Goal: Information Seeking & Learning: Learn about a topic

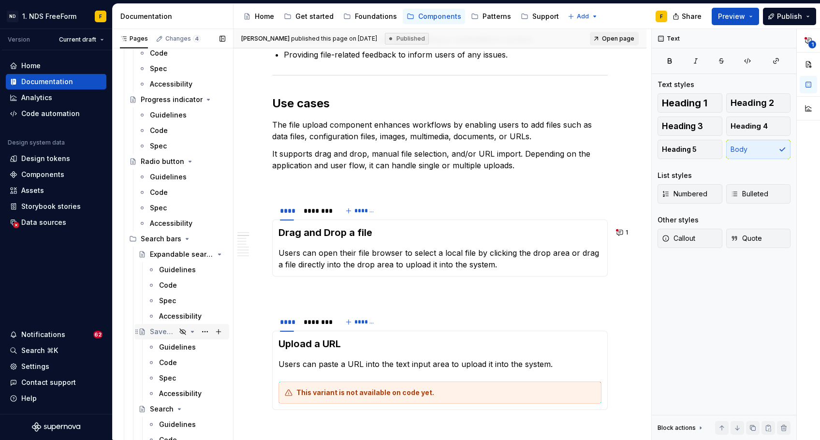
scroll to position [3116, 0]
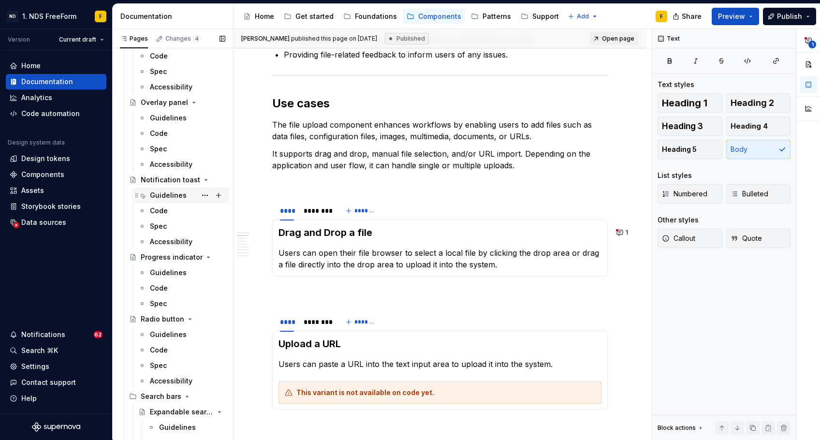
click at [168, 195] on div "Guidelines" at bounding box center [168, 196] width 37 height 10
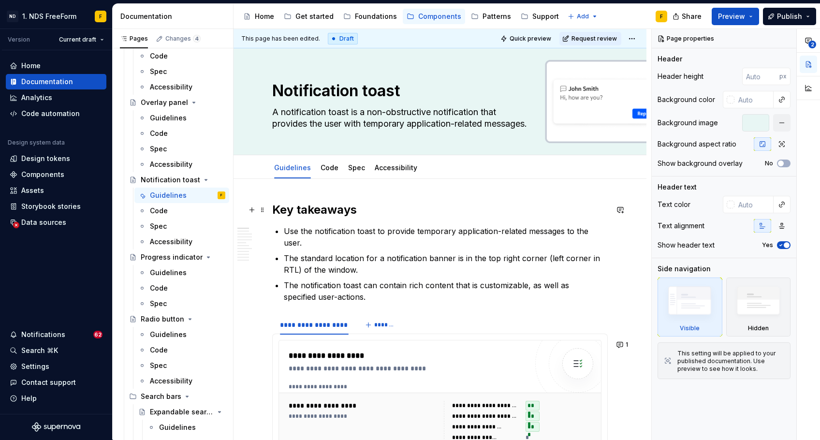
scroll to position [62, 0]
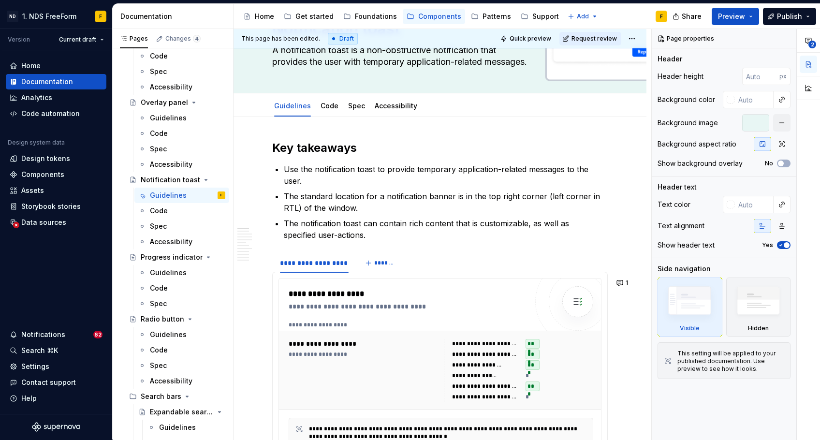
type textarea "*"
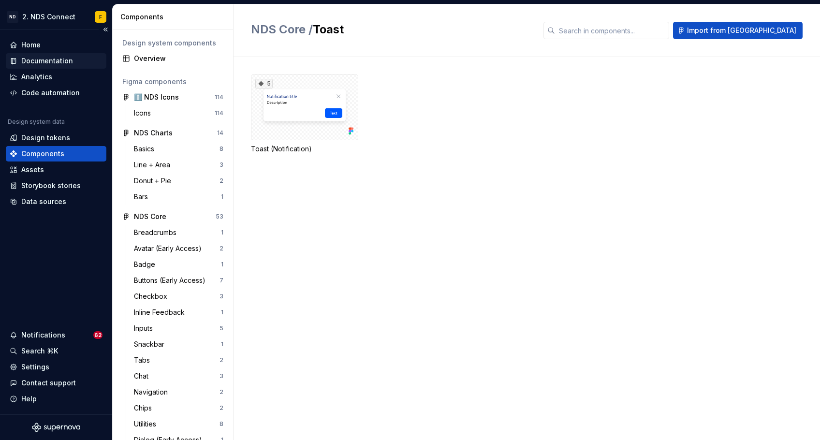
click at [41, 63] on div "Documentation" at bounding box center [47, 61] width 52 height 10
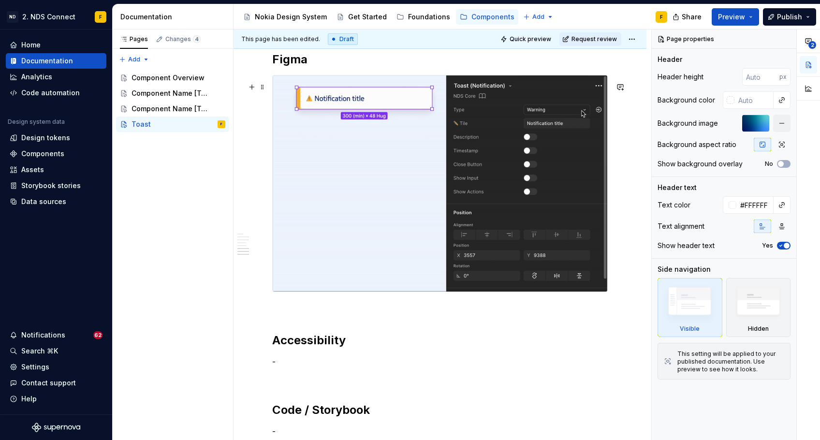
scroll to position [1283, 0]
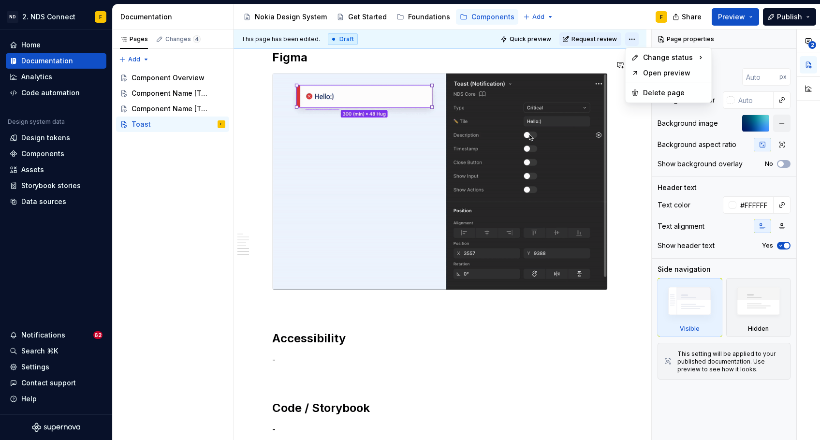
click at [635, 41] on html "ND 2. NDS Connect F Home Documentation Analytics Code automation Design system …" at bounding box center [410, 220] width 820 height 440
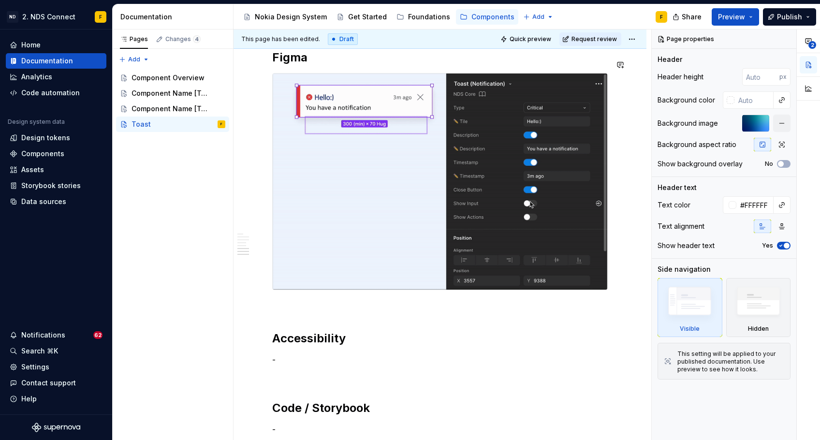
click at [549, 60] on html "ND 2. NDS Connect F Home Documentation Analytics Code automation Design system …" at bounding box center [410, 220] width 820 height 440
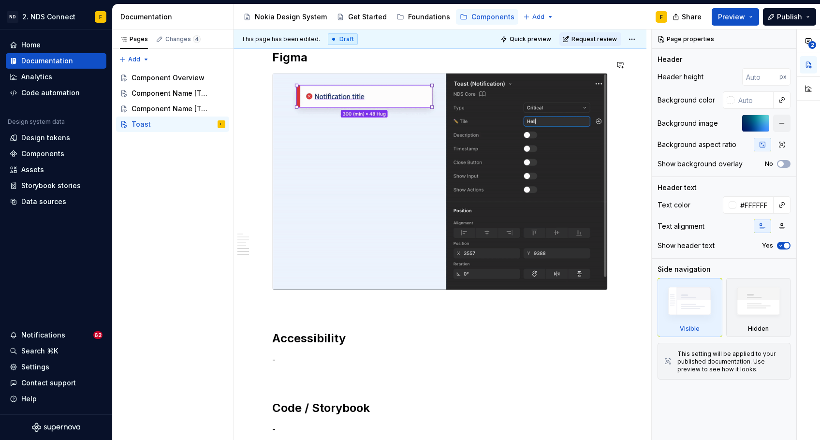
scroll to position [1237, 0]
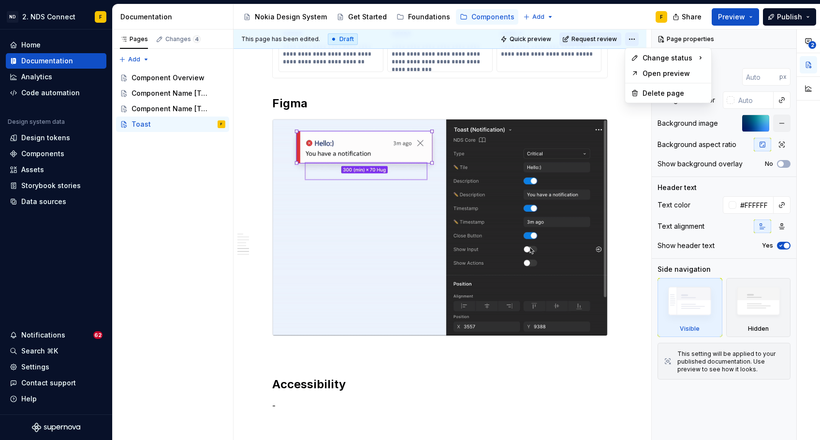
click at [629, 41] on html "ND 2. NDS Connect F Home Documentation Analytics Code automation Design system …" at bounding box center [410, 220] width 820 height 440
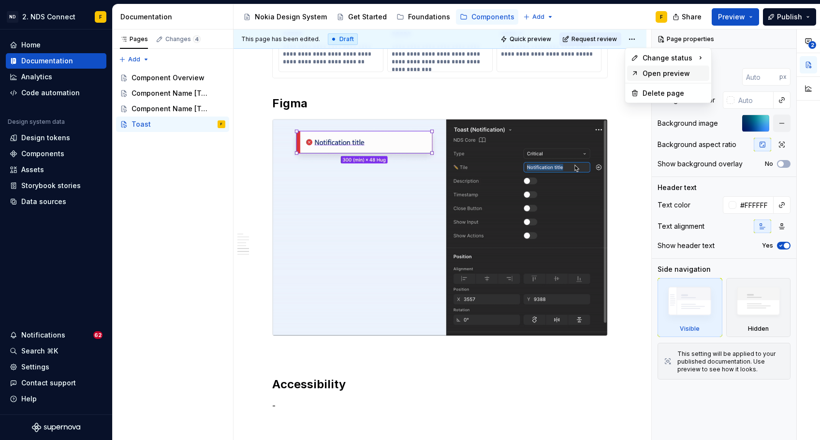
click at [639, 72] on div "Open preview" at bounding box center [668, 73] width 82 height 15
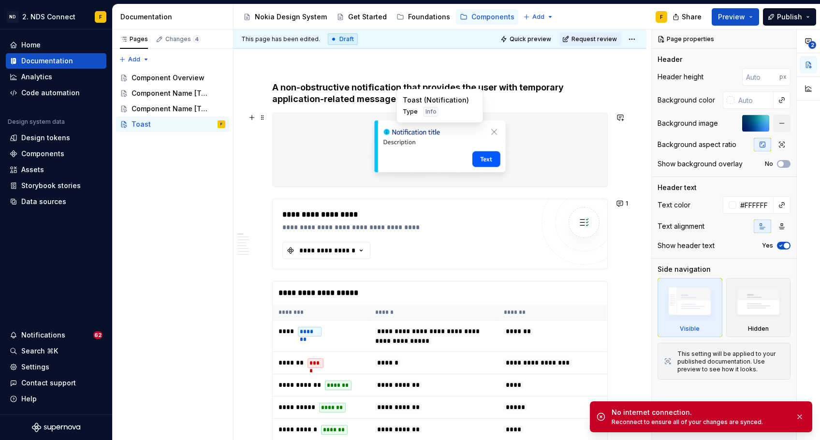
scroll to position [112, 0]
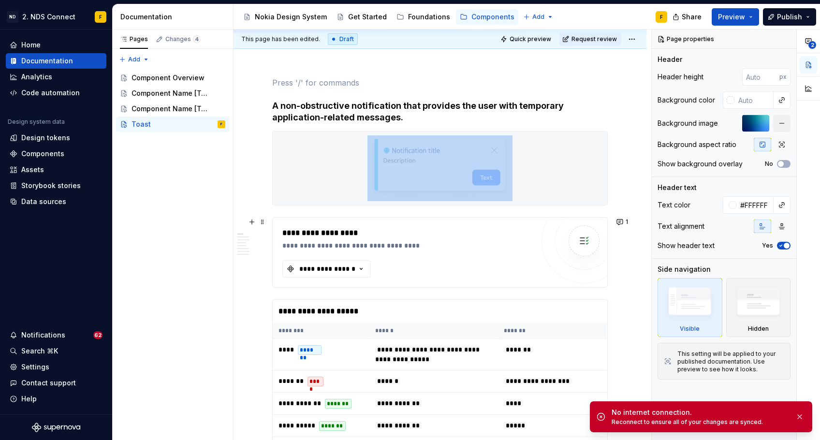
click at [339, 252] on div "**********" at bounding box center [407, 252] width 251 height 50
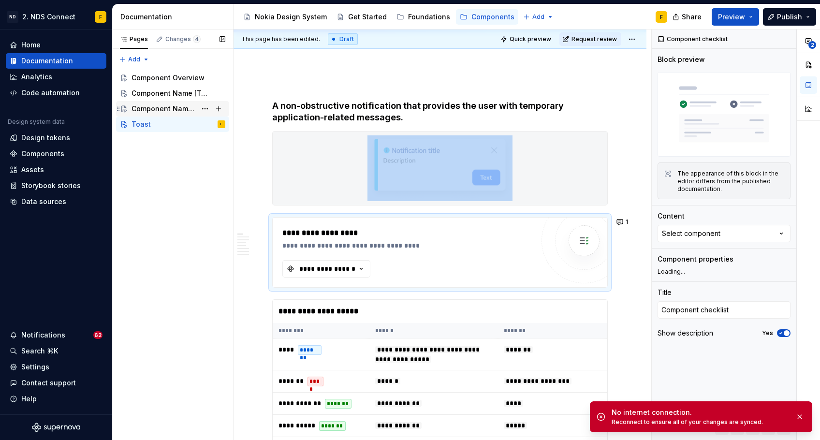
click at [174, 106] on div "Component Name [Template]" at bounding box center [164, 109] width 65 height 10
click at [159, 109] on div "Component Name [Template]" at bounding box center [164, 109] width 65 height 10
drag, startPoint x: 166, startPoint y: 88, endPoint x: 188, endPoint y: 88, distance: 21.3
click at [166, 88] on div "Component Name [Template]" at bounding box center [179, 94] width 94 height 14
type textarea "*"
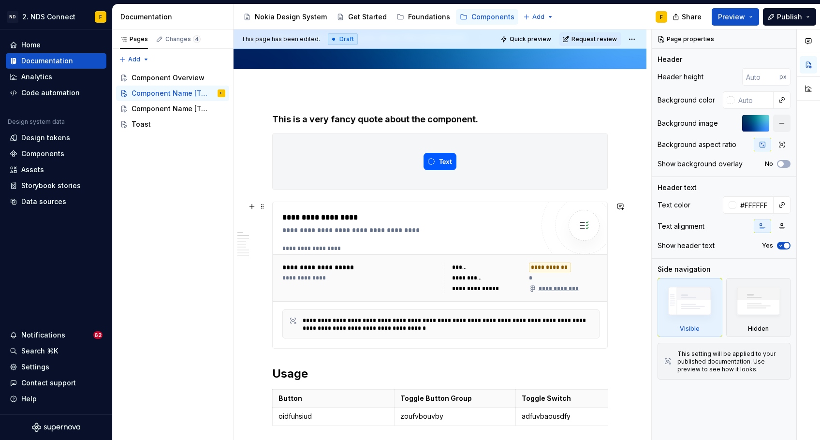
scroll to position [85, 0]
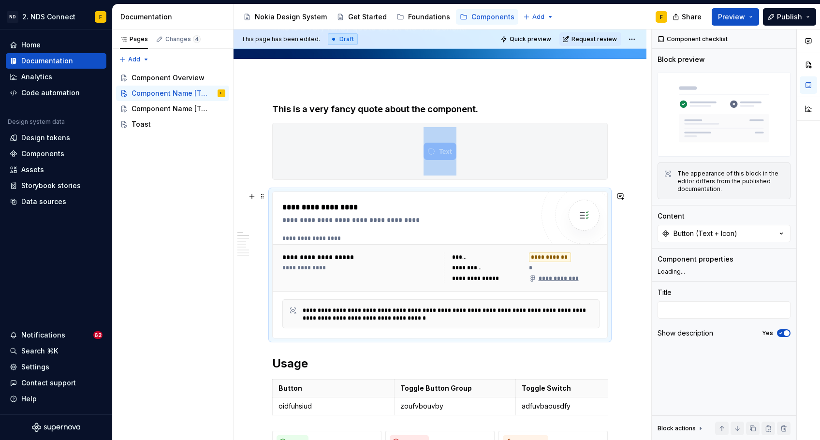
click at [319, 228] on div "**********" at bounding box center [407, 265] width 251 height 127
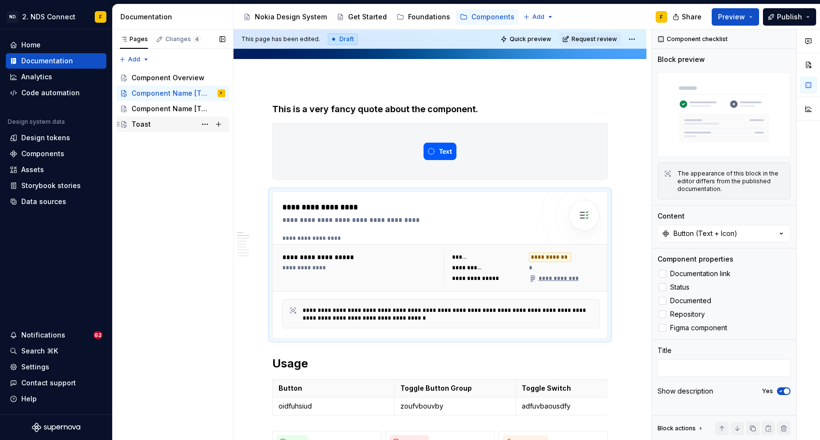
click at [155, 122] on div "Toast" at bounding box center [179, 124] width 94 height 14
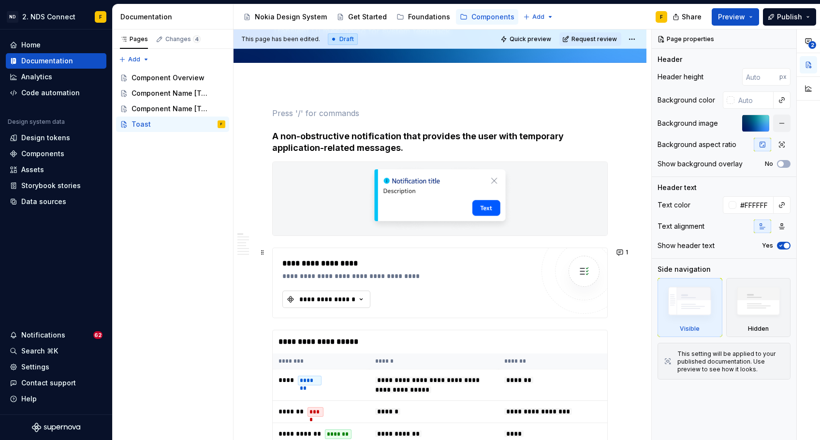
scroll to position [97, 0]
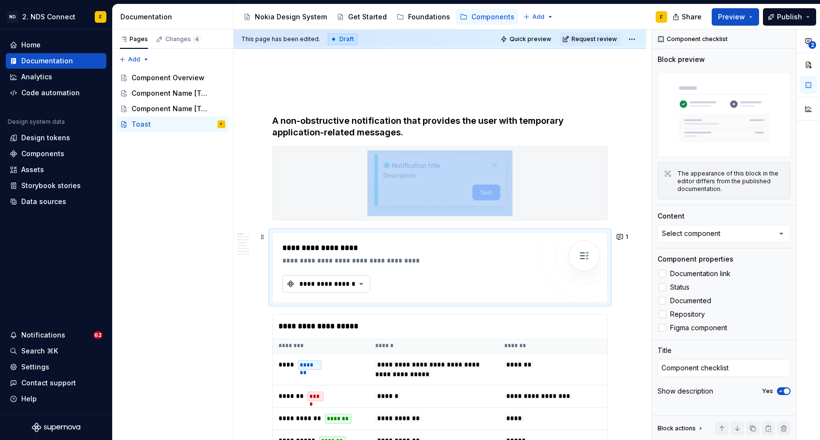
click at [355, 281] on div "**********" at bounding box center [327, 284] width 58 height 10
click at [360, 300] on input "text" at bounding box center [360, 303] width 154 height 17
type textarea "*"
click at [343, 300] on input "tto" at bounding box center [360, 303] width 154 height 17
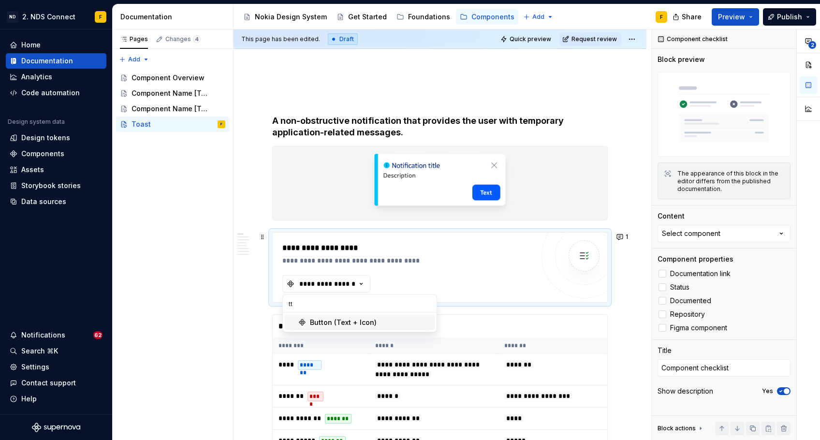
type input "t"
click at [56, 152] on div "Components" at bounding box center [42, 154] width 43 height 10
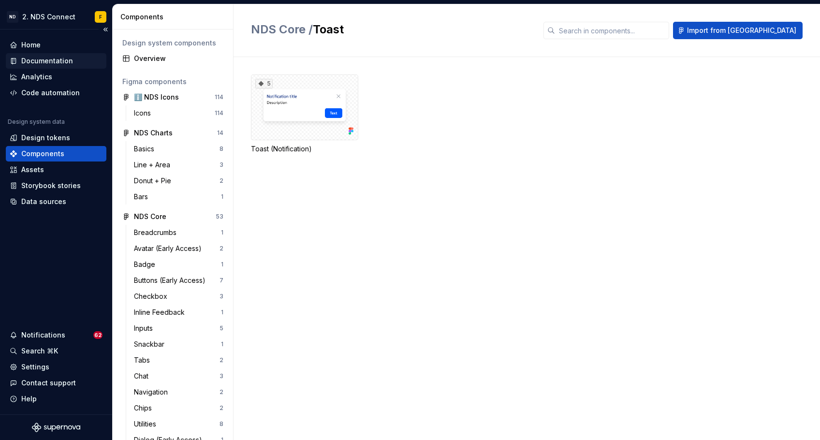
click at [66, 59] on div "Documentation" at bounding box center [47, 61] width 52 height 10
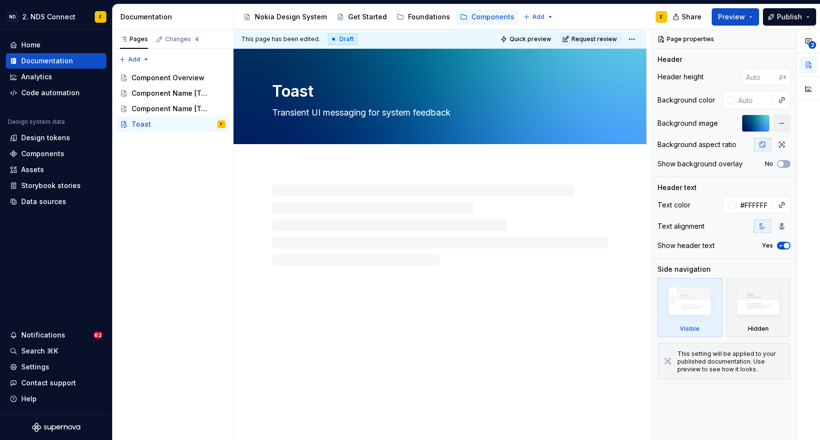
type textarea "*"
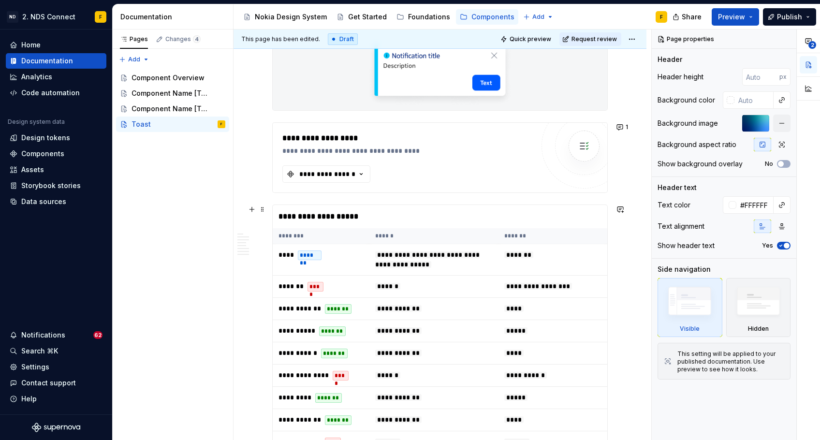
scroll to position [227, 0]
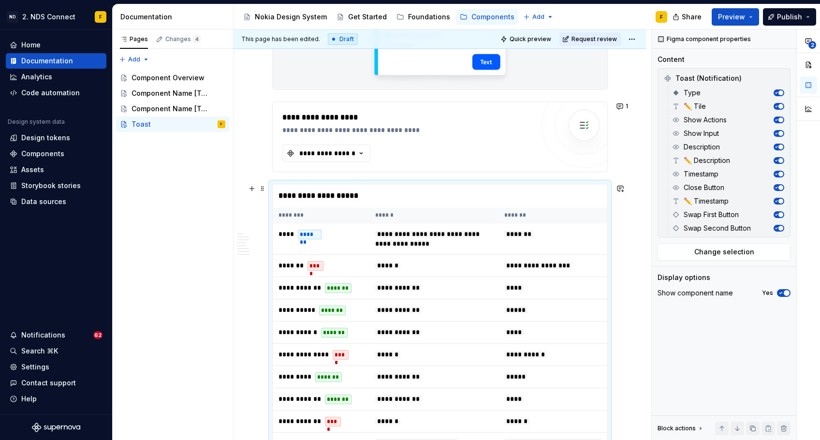
click at [323, 206] on div "**********" at bounding box center [440, 195] width 334 height 23
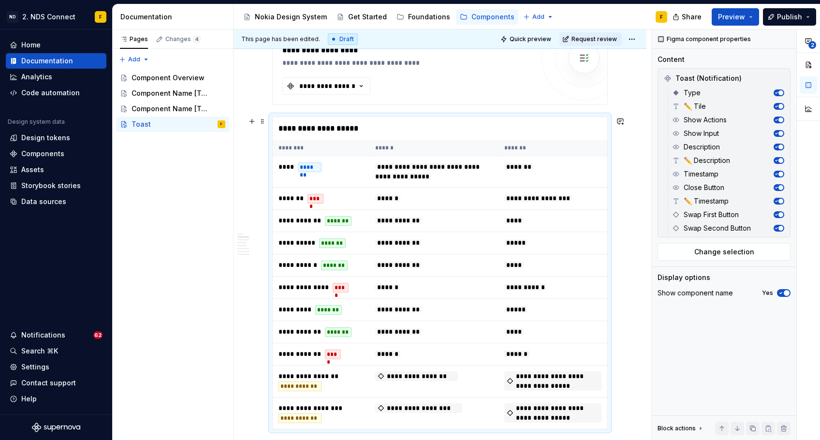
scroll to position [309, 0]
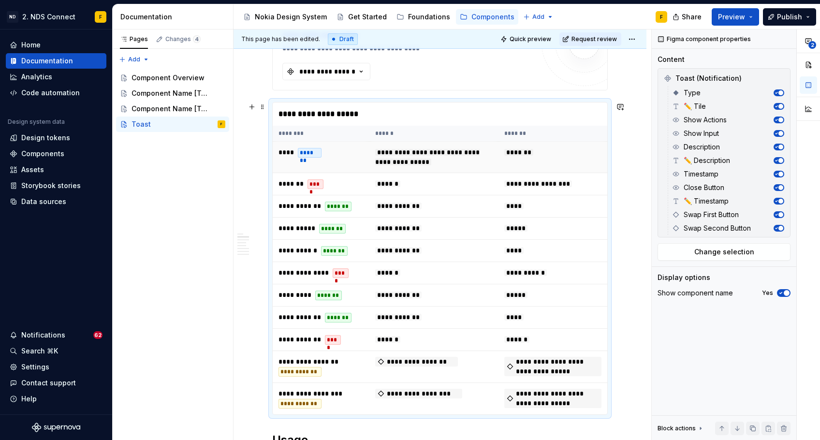
click at [313, 143] on td "**** *******" at bounding box center [321, 156] width 97 height 31
click at [293, 117] on div "**********" at bounding box center [440, 114] width 334 height 23
click at [251, 107] on button "button" at bounding box center [252, 107] width 14 height 14
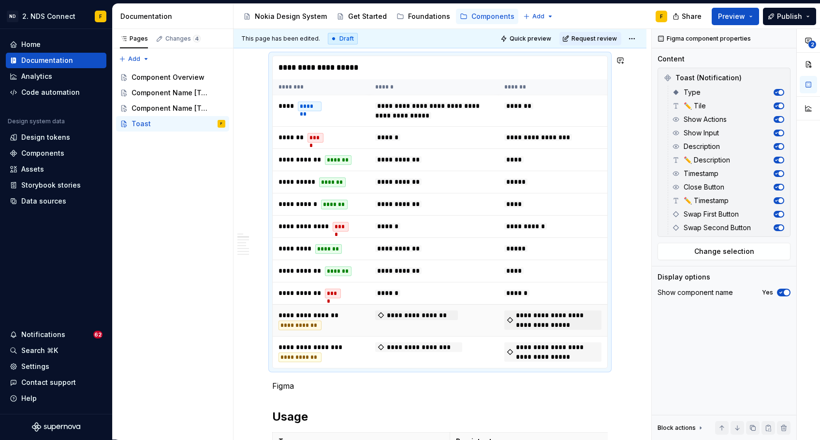
drag, startPoint x: 303, startPoint y: 274, endPoint x: 308, endPoint y: 320, distance: 45.7
click at [308, 319] on span "**********" at bounding box center [309, 315] width 60 height 7
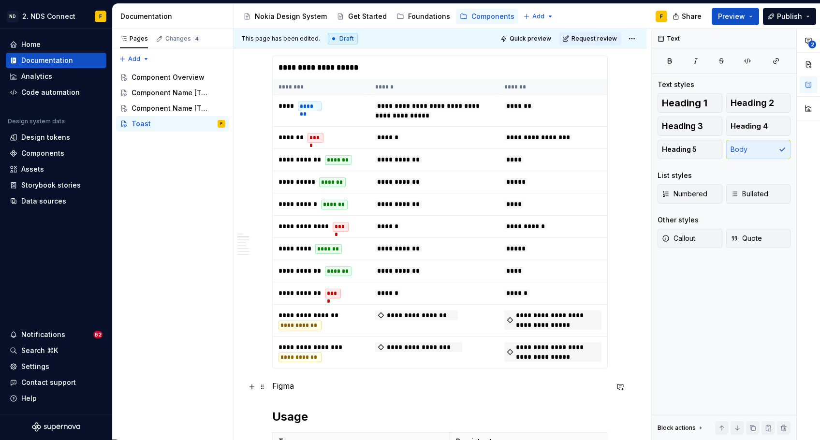
click at [288, 387] on p "Figma" at bounding box center [440, 386] width 336 height 12
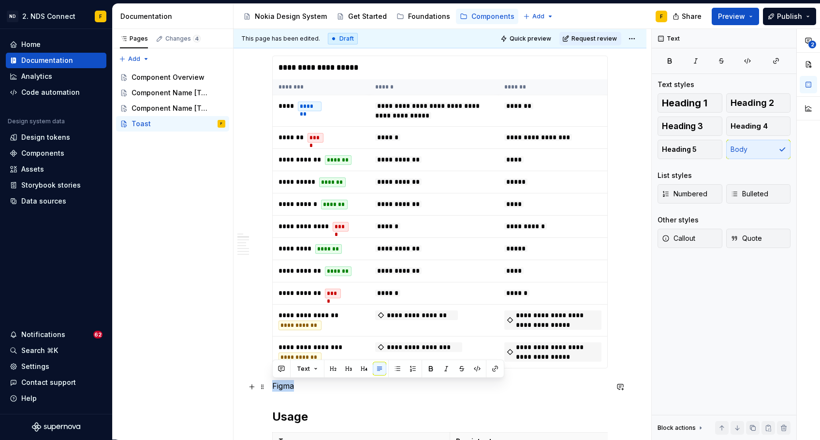
click at [288, 387] on p "Figma" at bounding box center [440, 386] width 336 height 12
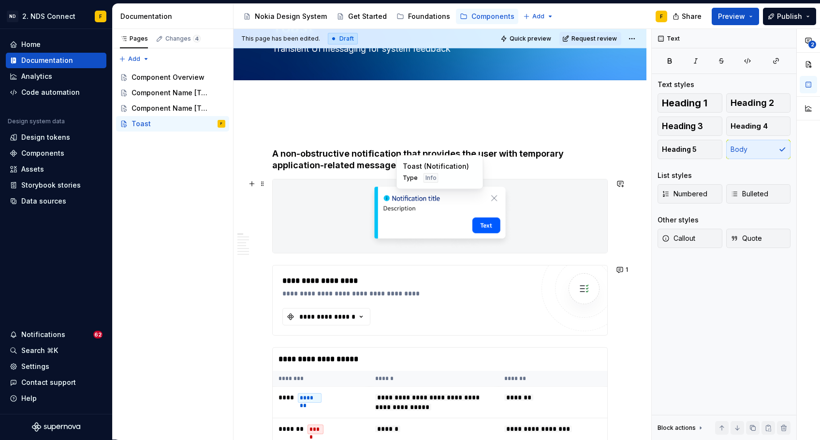
scroll to position [507, 0]
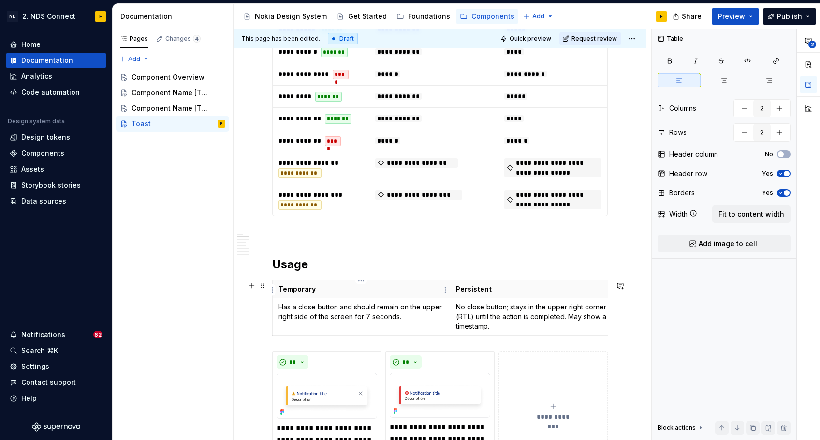
click at [366, 291] on p "Temporary" at bounding box center [361, 289] width 165 height 10
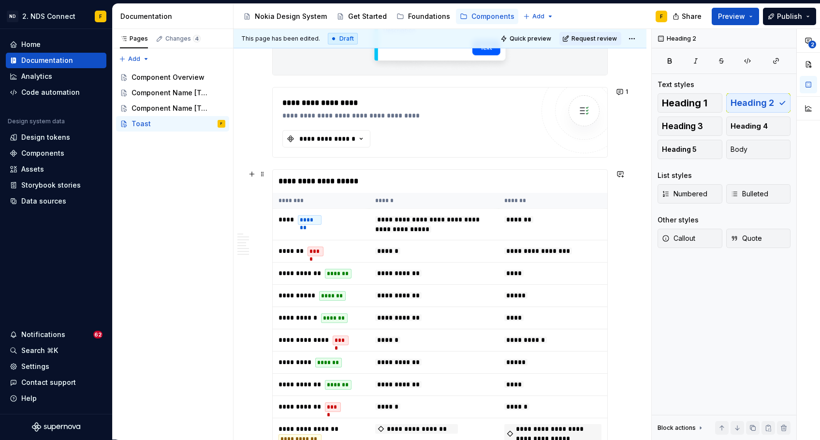
scroll to position [209, 0]
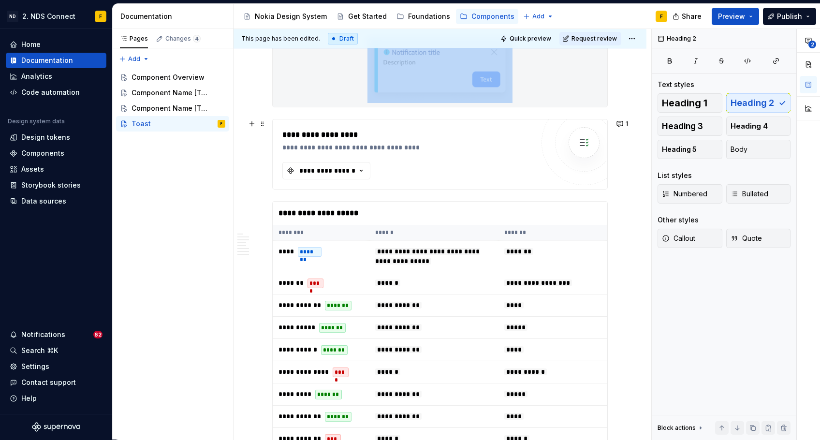
click at [389, 153] on div "**********" at bounding box center [407, 154] width 251 height 50
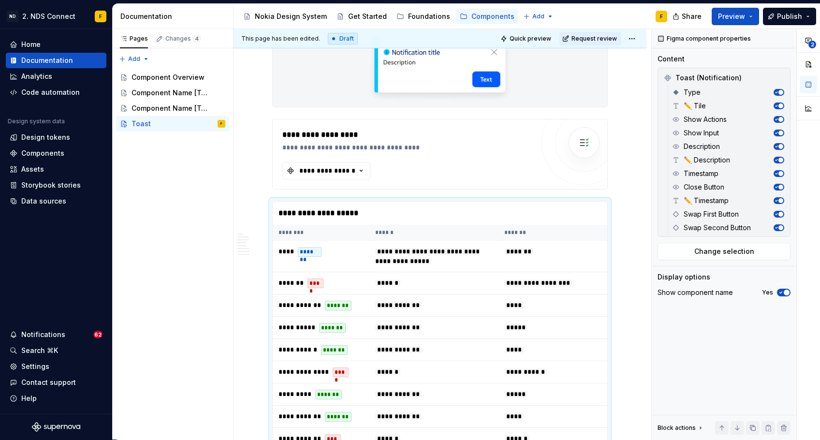
click at [389, 153] on div "**********" at bounding box center [407, 154] width 251 height 50
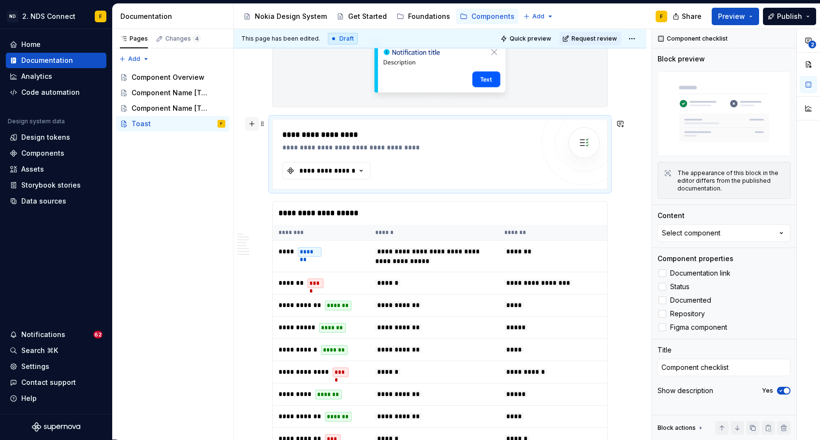
click at [252, 127] on button "button" at bounding box center [252, 124] width 14 height 14
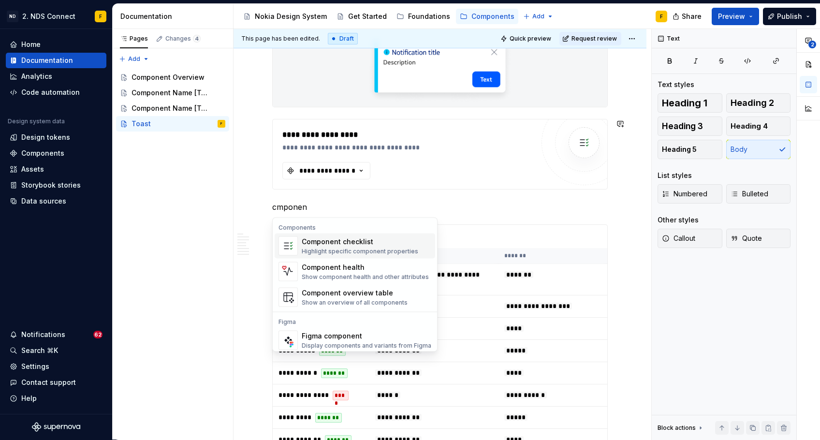
drag, startPoint x: 317, startPoint y: 234, endPoint x: 339, endPoint y: 248, distance: 26.7
click at [339, 248] on th "********" at bounding box center [321, 256] width 97 height 16
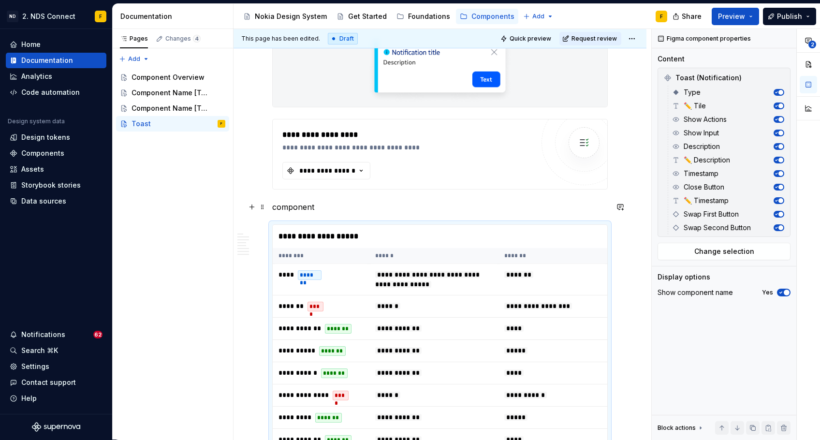
click at [314, 208] on p "component" at bounding box center [440, 207] width 336 height 12
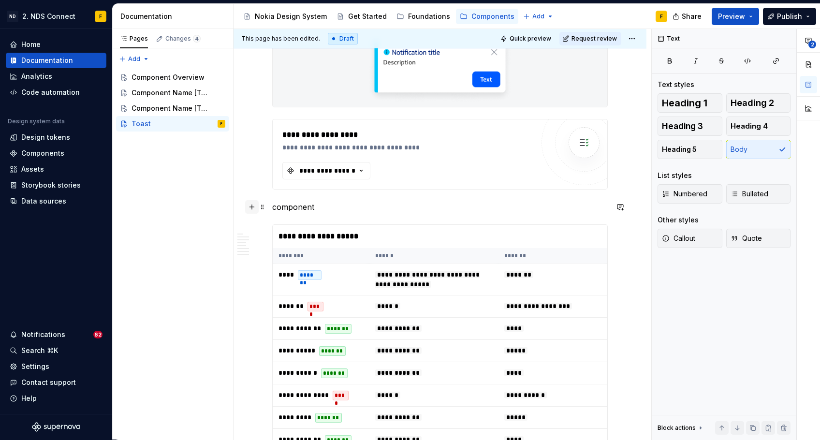
drag, startPoint x: 312, startPoint y: 208, endPoint x: 249, endPoint y: 203, distance: 63.0
click at [249, 203] on button "button" at bounding box center [252, 207] width 14 height 14
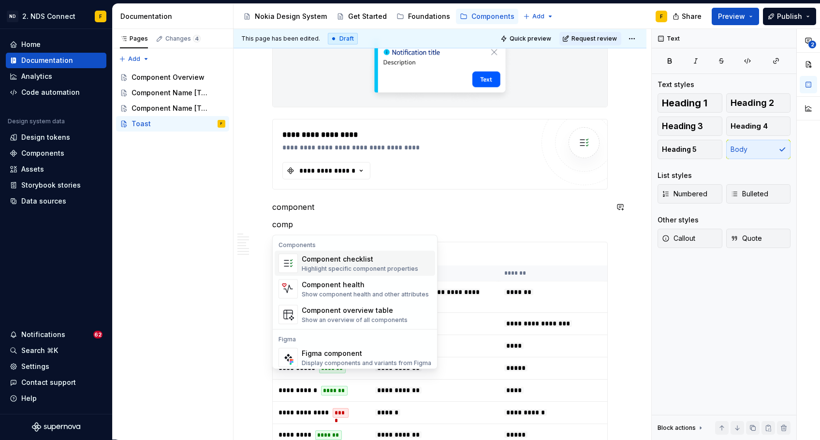
click at [323, 265] on div "Highlight specific component properties" at bounding box center [360, 269] width 117 height 8
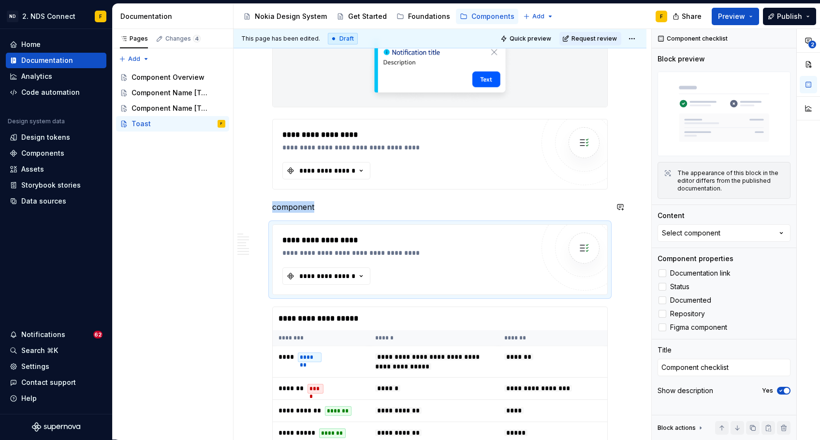
type textarea "*"
click at [324, 274] on div "**********" at bounding box center [327, 276] width 58 height 10
type input "toast"
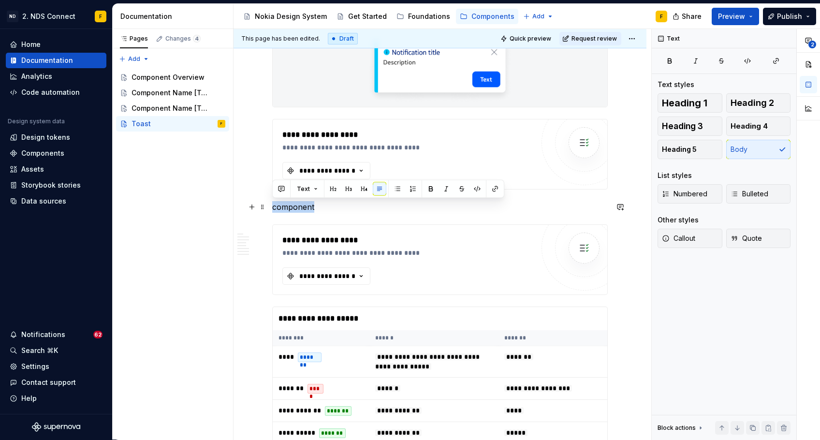
drag, startPoint x: 316, startPoint y: 206, endPoint x: 267, endPoint y: 204, distance: 48.9
click at [320, 256] on div "**********" at bounding box center [407, 253] width 251 height 10
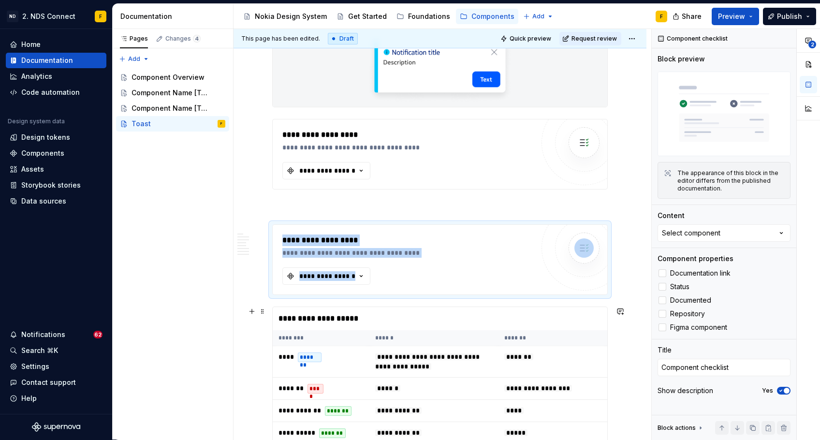
click at [307, 326] on div "**********" at bounding box center [440, 318] width 334 height 23
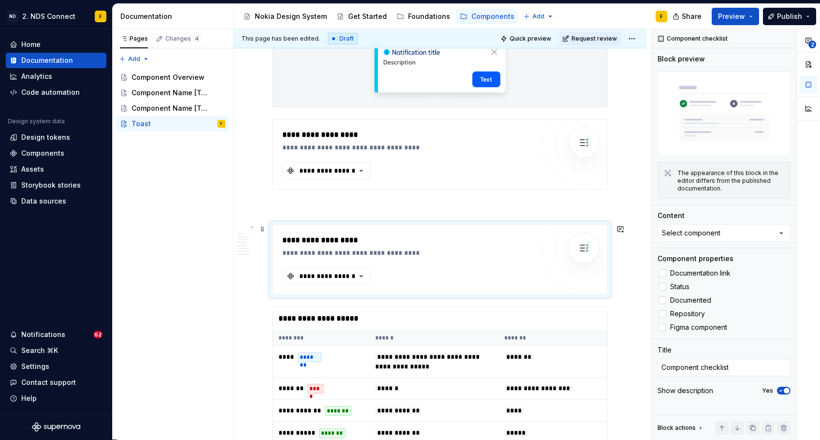
click at [326, 250] on div "**********" at bounding box center [407, 253] width 251 height 10
type textarea "*"
click at [706, 232] on div "Select component" at bounding box center [691, 233] width 59 height 10
type input "t"
click at [474, 334] on th "******" at bounding box center [433, 338] width 129 height 16
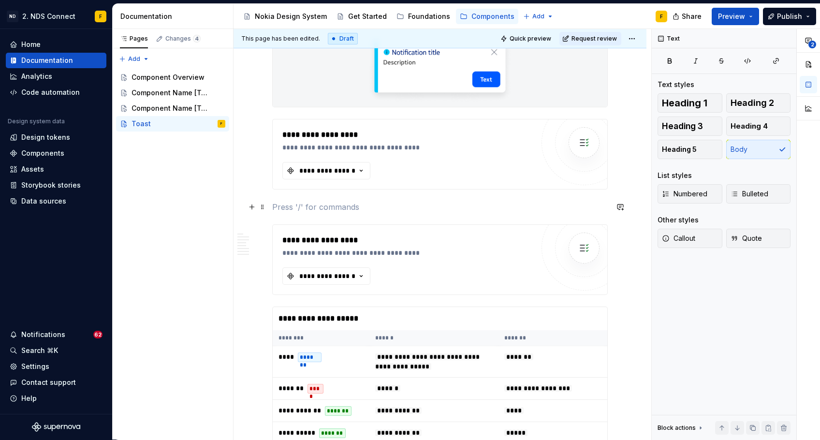
click at [429, 209] on p at bounding box center [440, 207] width 336 height 12
click at [253, 208] on button "button" at bounding box center [252, 207] width 14 height 14
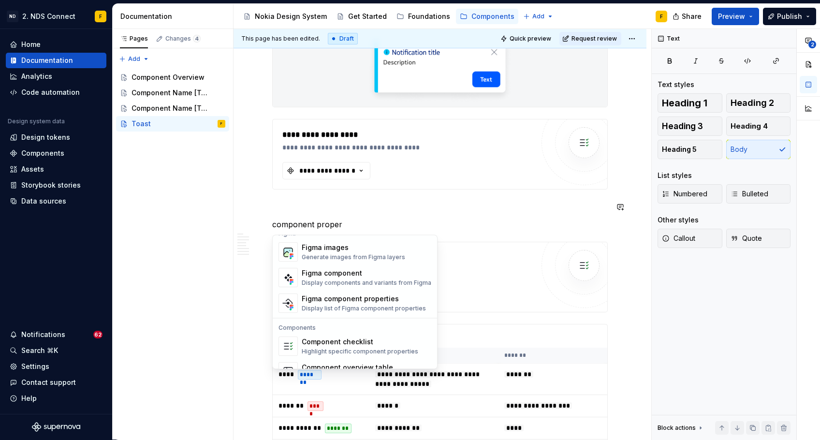
scroll to position [920, 0]
click at [328, 300] on div "Figma component properties" at bounding box center [364, 298] width 124 height 10
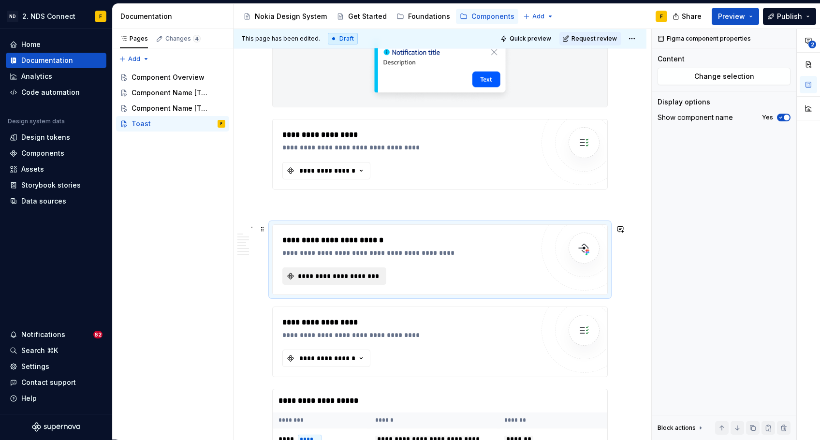
click at [329, 272] on span "**********" at bounding box center [338, 276] width 84 height 10
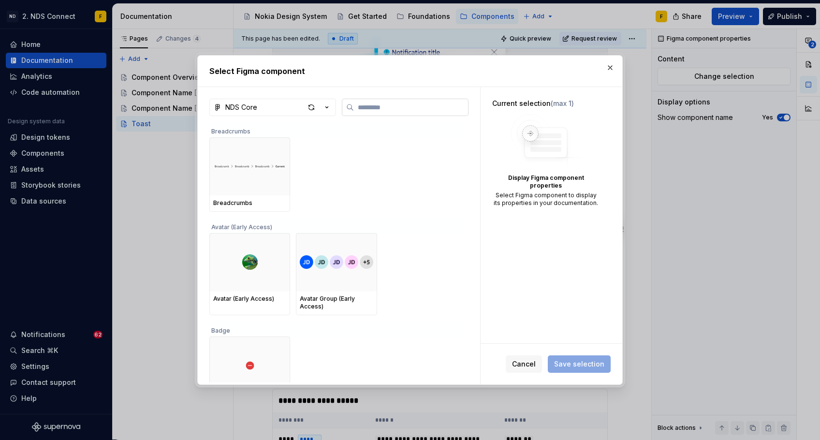
type textarea "*"
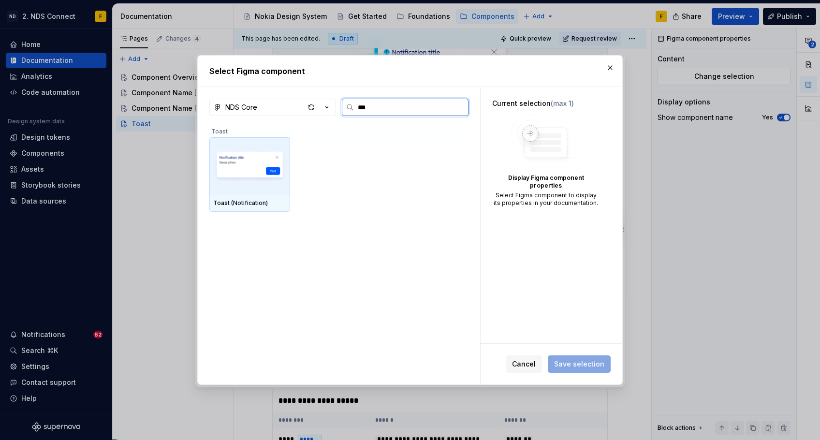
type input "****"
click at [240, 182] on img at bounding box center [249, 166] width 73 height 50
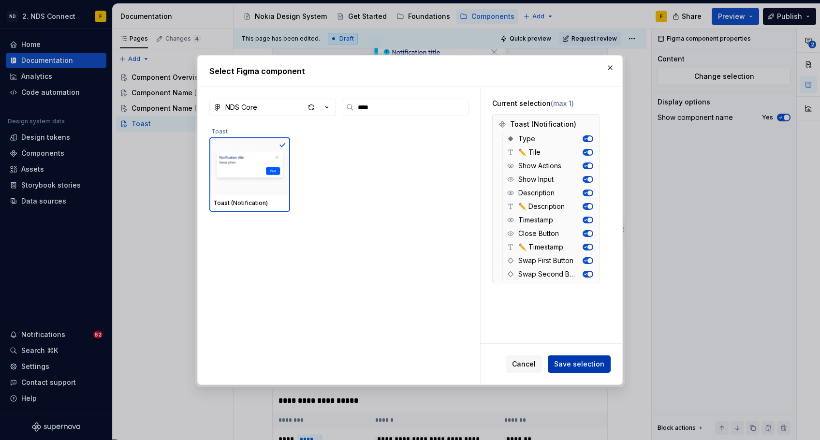
click at [567, 365] on span "Save selection" at bounding box center [579, 364] width 50 height 10
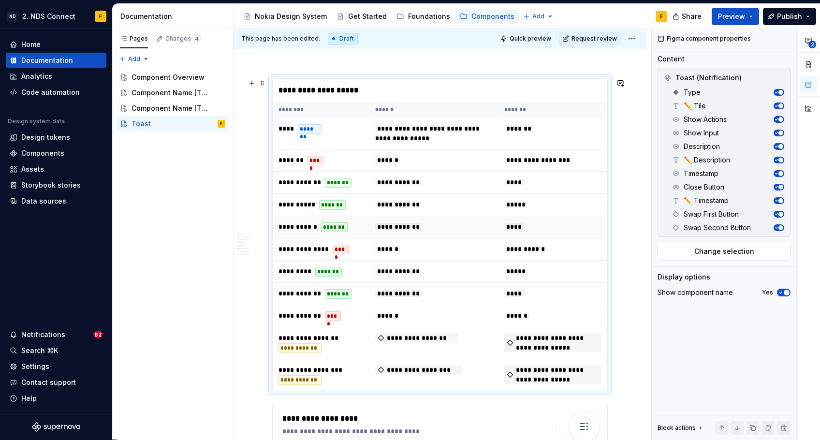
scroll to position [355, 0]
click at [381, 220] on td "**********" at bounding box center [433, 227] width 129 height 22
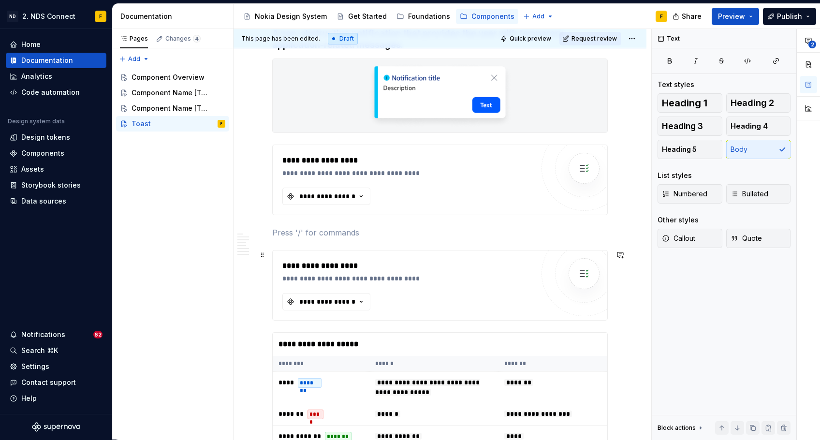
scroll to position [167, 0]
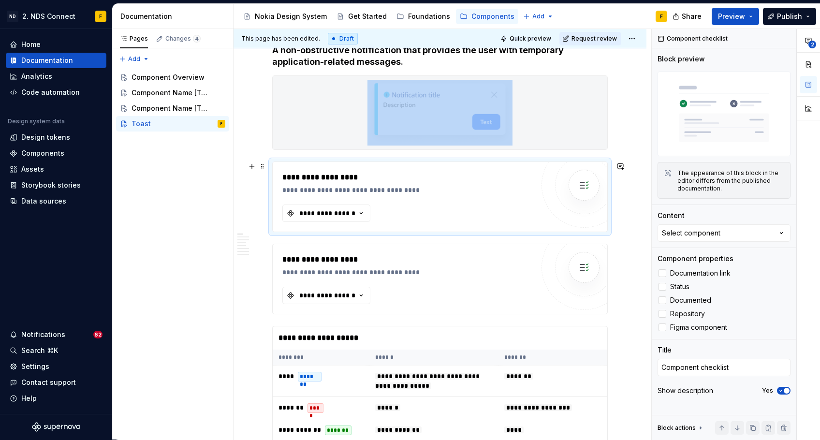
click at [317, 176] on div "**********" at bounding box center [407, 178] width 251 height 12
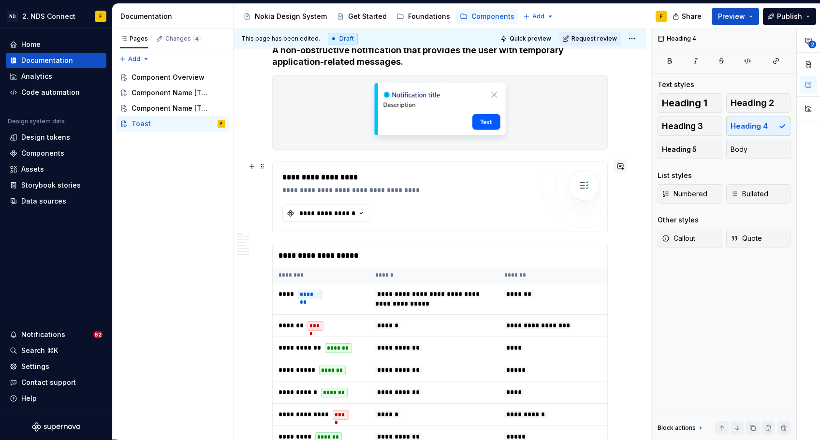
click at [619, 167] on button "button" at bounding box center [621, 167] width 14 height 14
click at [430, 184] on div "**********" at bounding box center [407, 183] width 251 height 23
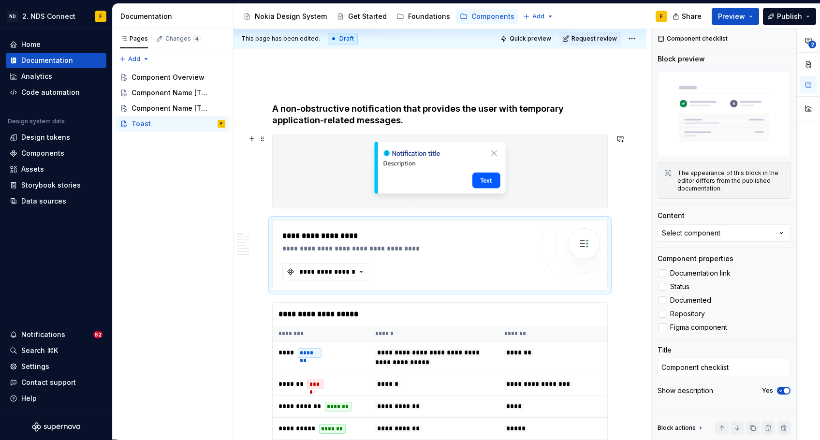
scroll to position [107, 0]
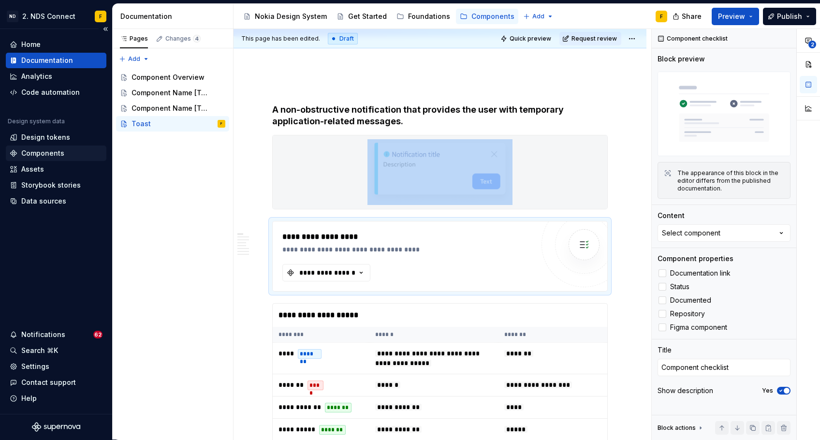
click at [41, 156] on div "Components" at bounding box center [42, 153] width 43 height 10
click at [40, 152] on div "Components" at bounding box center [42, 153] width 43 height 10
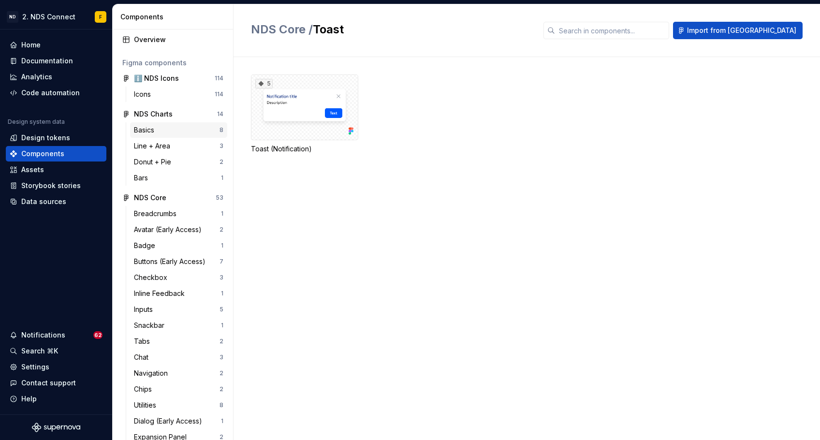
scroll to position [22, 0]
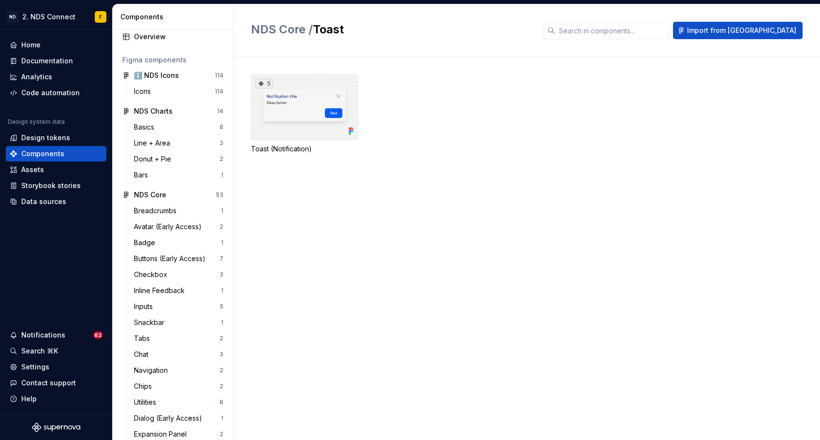
click at [326, 115] on div "5" at bounding box center [304, 107] width 107 height 66
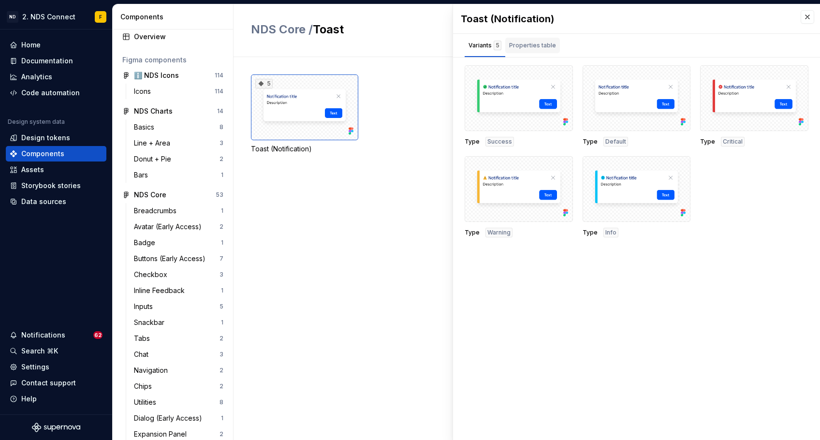
click at [523, 44] on div "Properties table" at bounding box center [532, 46] width 47 height 10
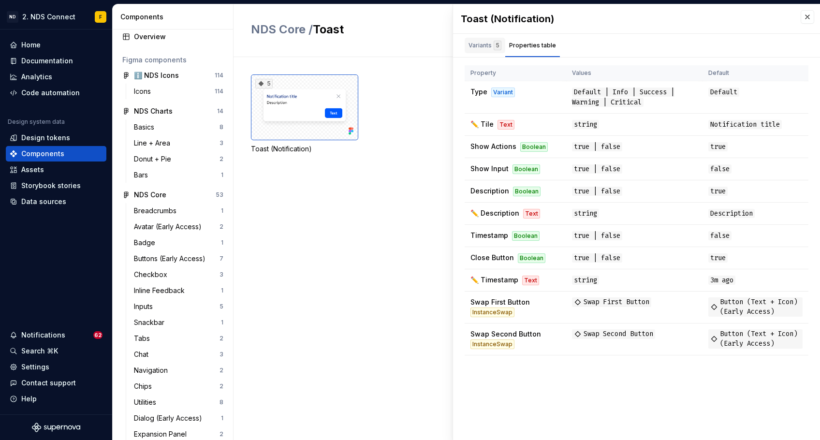
click at [481, 45] on div "Variants 5" at bounding box center [485, 46] width 33 height 10
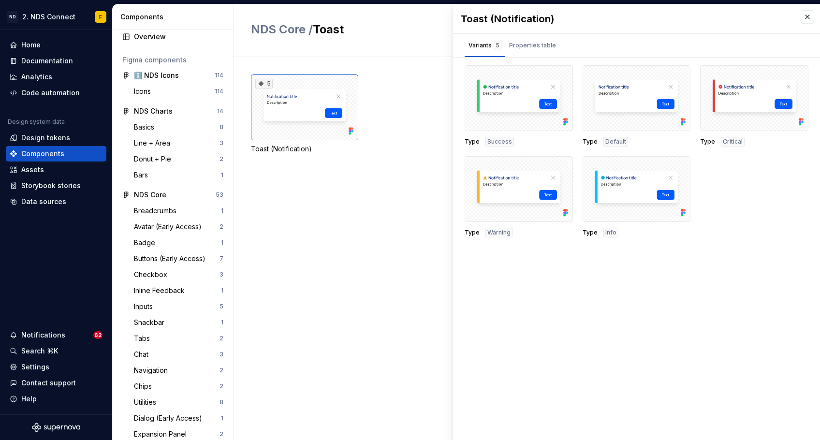
click at [407, 195] on div "5 Toast (Notification)" at bounding box center [535, 248] width 569 height 383
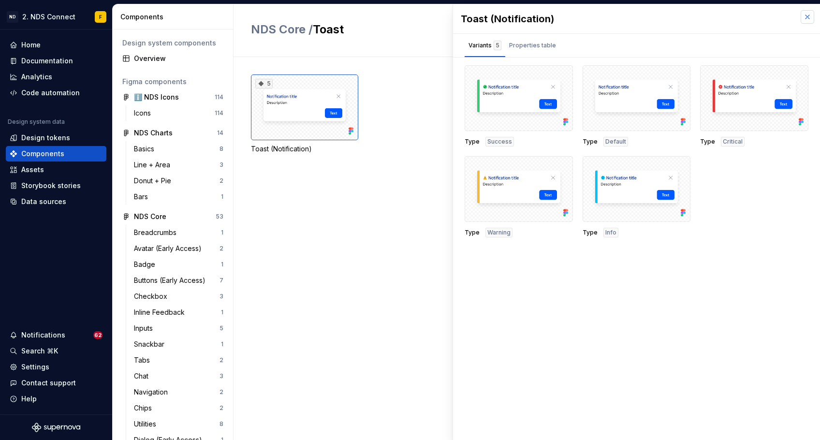
click at [802, 16] on button "button" at bounding box center [808, 17] width 14 height 14
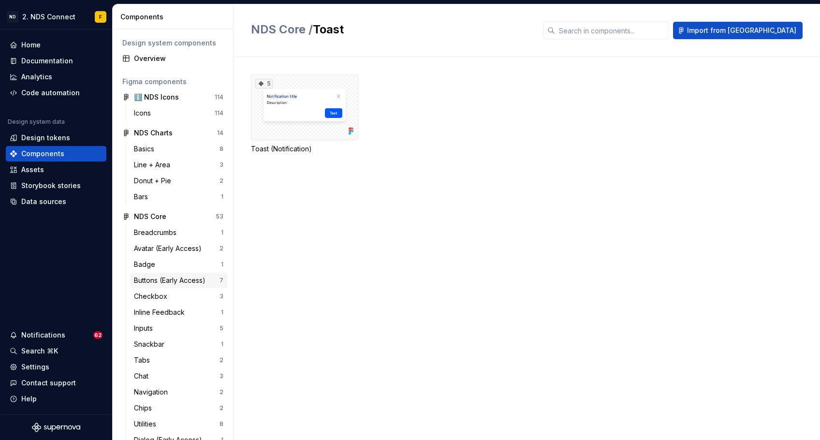
click at [155, 281] on div "Buttons (Early Access)" at bounding box center [171, 281] width 75 height 10
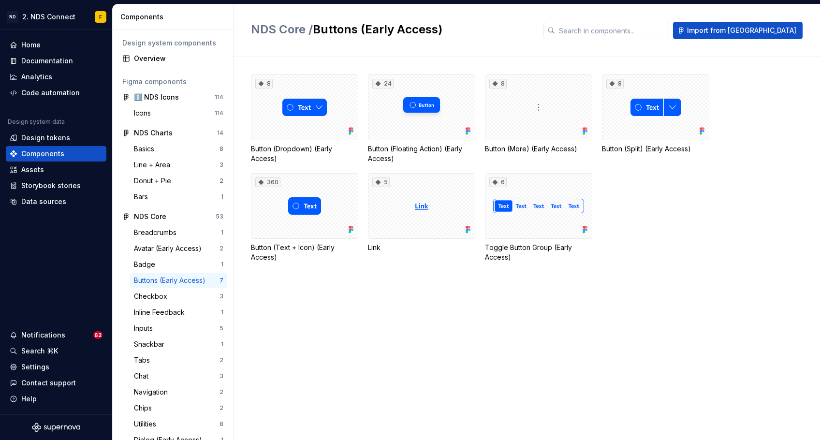
click at [320, 114] on div "8" at bounding box center [304, 107] width 107 height 66
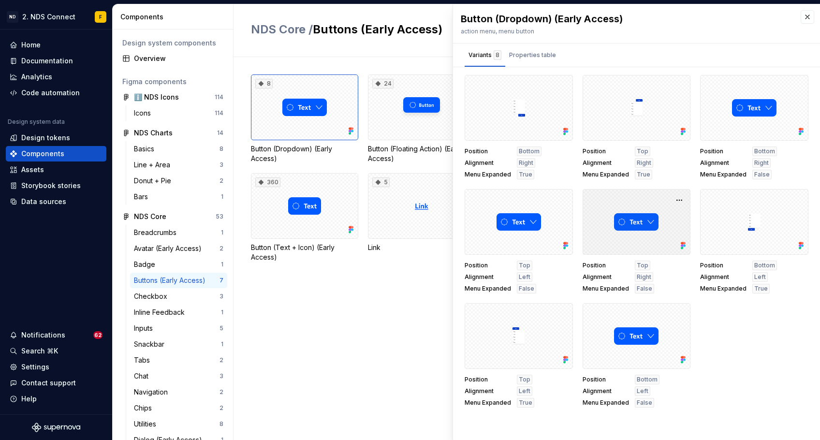
scroll to position [4, 0]
click at [560, 309] on button "button" at bounding box center [562, 315] width 14 height 14
click at [560, 308] on button "button" at bounding box center [562, 315] width 14 height 14
click at [536, 50] on div "Properties table" at bounding box center [532, 55] width 47 height 10
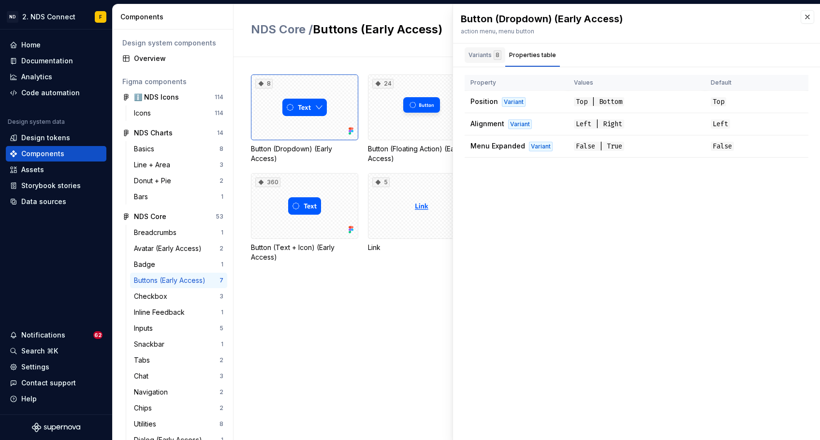
click at [487, 50] on div "Variants 8" at bounding box center [485, 55] width 33 height 10
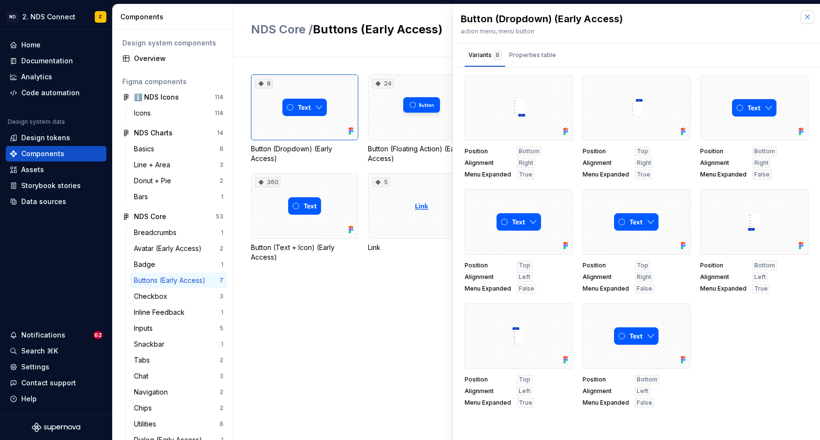
click at [801, 13] on button "button" at bounding box center [808, 17] width 14 height 14
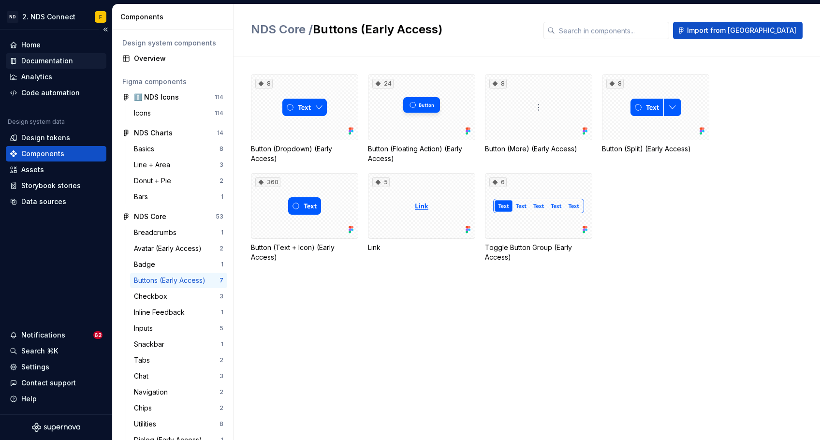
click at [47, 60] on div "Documentation" at bounding box center [47, 61] width 52 height 10
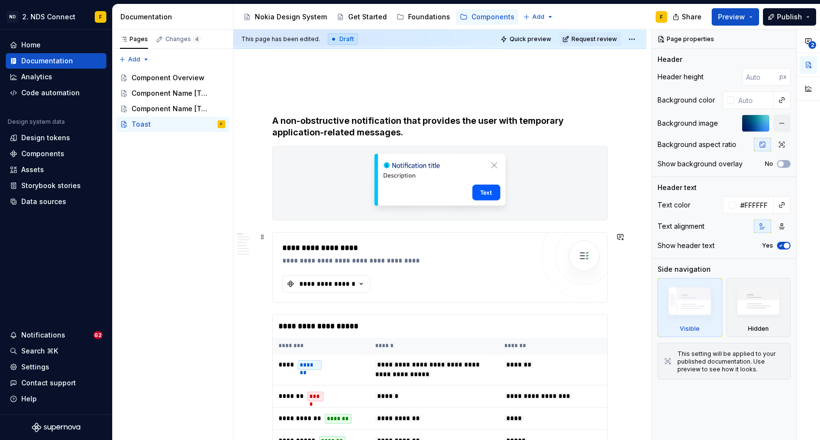
scroll to position [110, 0]
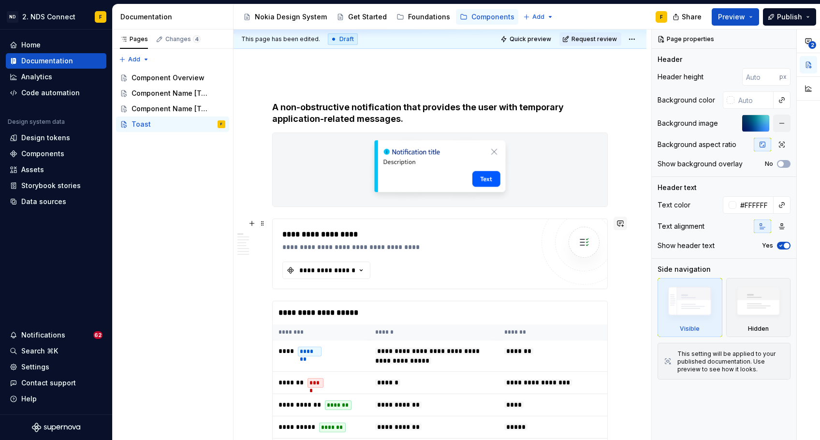
type textarea "*"
click at [617, 224] on button "button" at bounding box center [621, 224] width 14 height 14
click at [363, 349] on td "**** *******" at bounding box center [321, 355] width 97 height 31
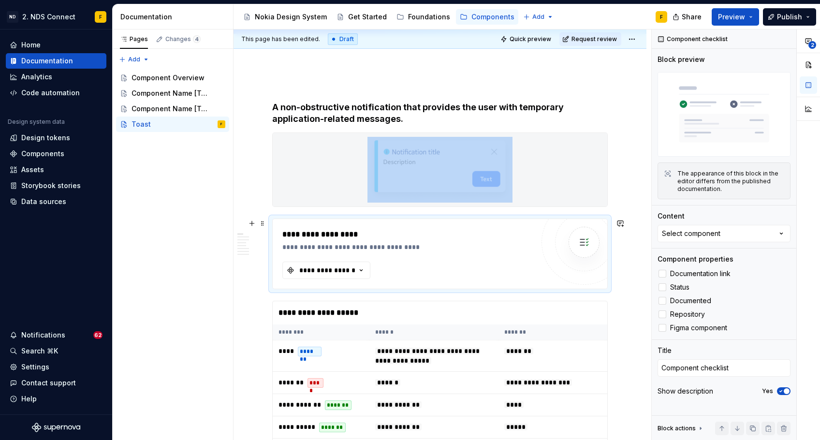
click at [364, 247] on div "**********" at bounding box center [407, 247] width 251 height 10
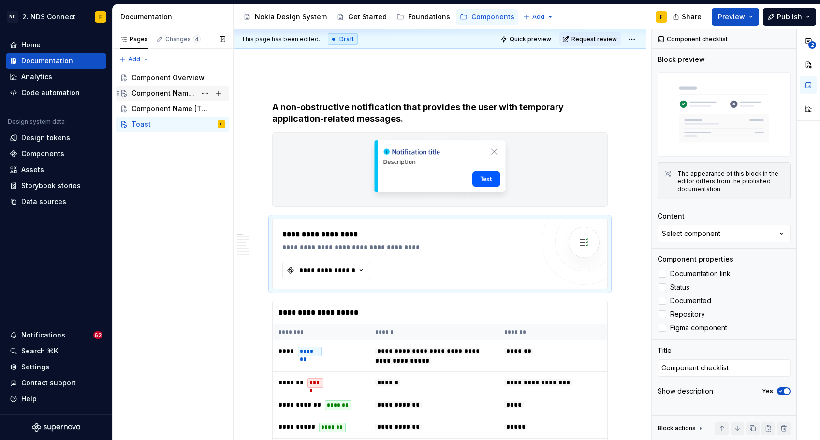
click at [158, 94] on div "Component Name [Template]" at bounding box center [164, 93] width 65 height 10
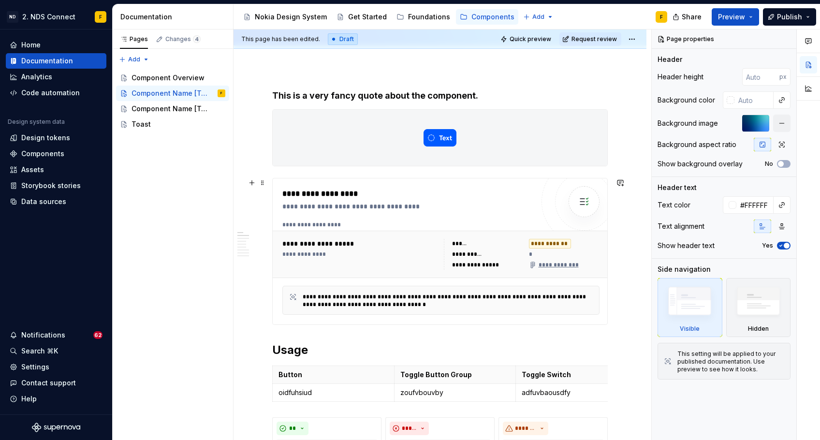
scroll to position [99, 0]
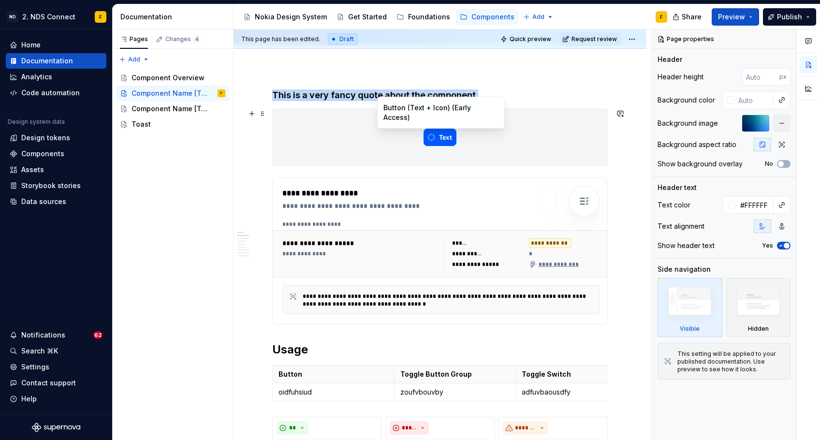
click at [470, 147] on div at bounding box center [440, 137] width 335 height 56
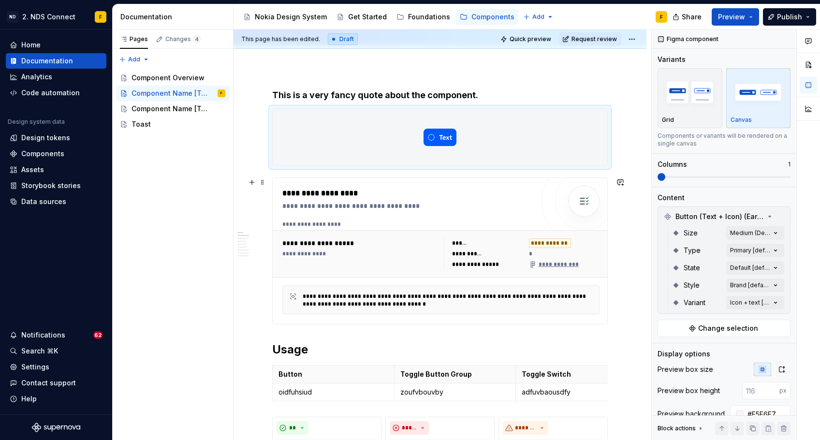
click at [418, 254] on div "**********" at bounding box center [360, 254] width 156 height 8
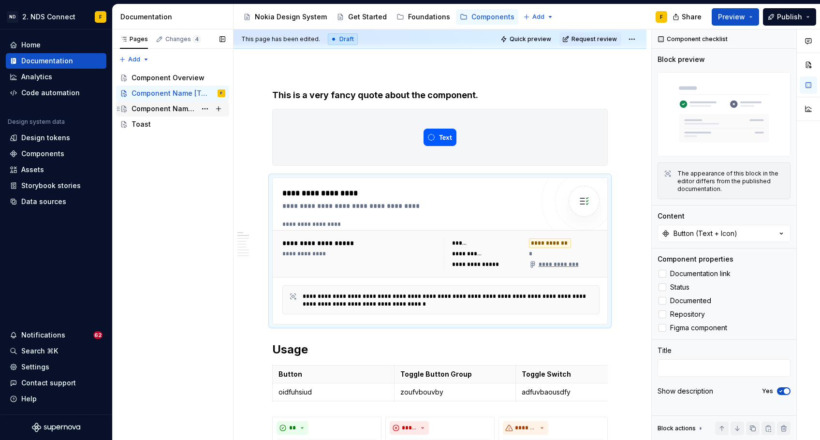
click at [168, 112] on div "Component Name [Template]" at bounding box center [164, 109] width 65 height 10
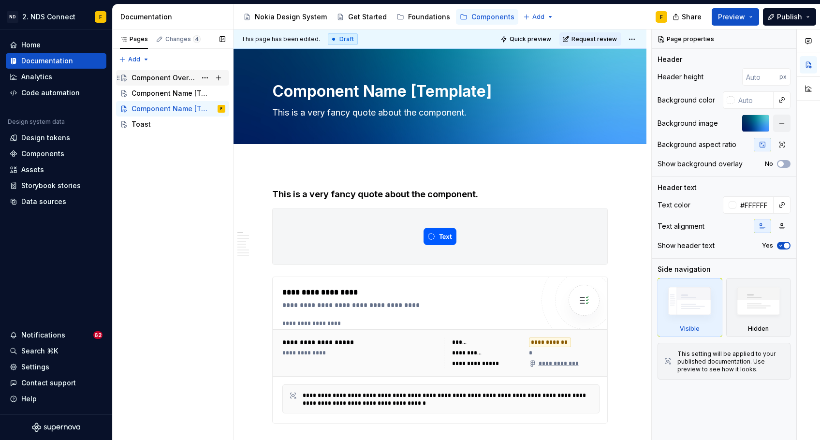
click at [176, 76] on div "Component Overview" at bounding box center [164, 78] width 65 height 10
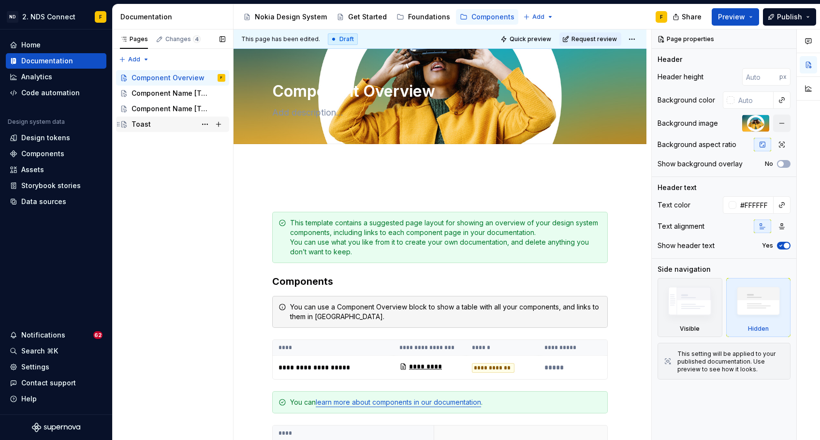
click at [159, 124] on div "Toast" at bounding box center [179, 124] width 94 height 14
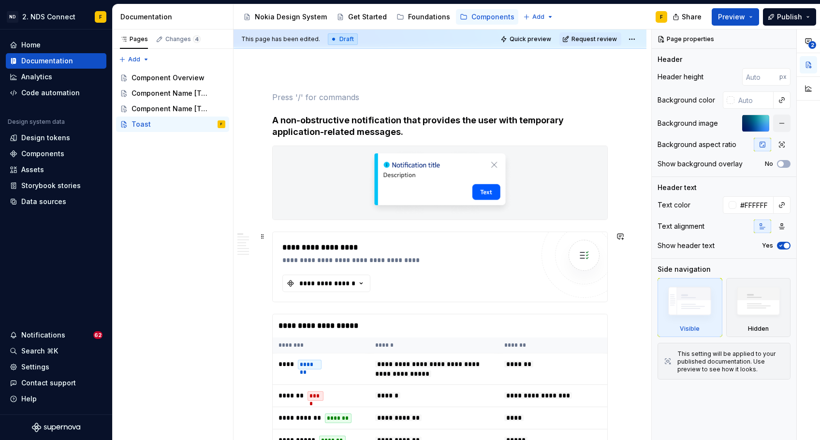
scroll to position [84, 0]
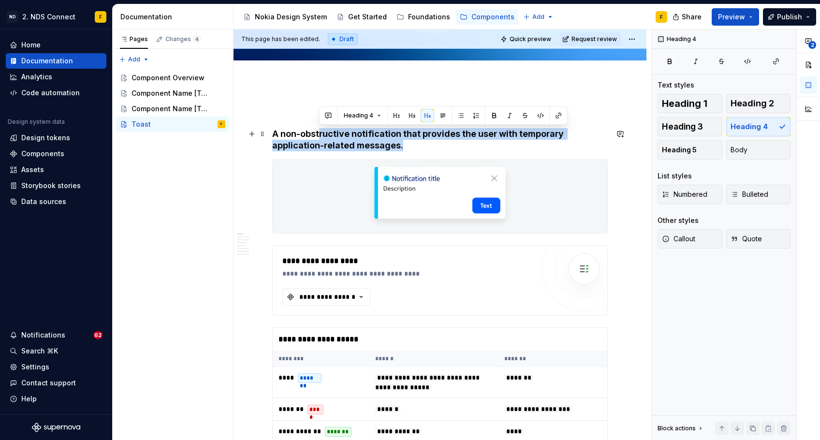
drag, startPoint x: 391, startPoint y: 146, endPoint x: 319, endPoint y: 134, distance: 73.4
click at [319, 134] on h4 "A non-obstructive notification that provides the user with temporary applicatio…" at bounding box center [440, 139] width 336 height 23
drag, startPoint x: 397, startPoint y: 146, endPoint x: 281, endPoint y: 120, distance: 119.3
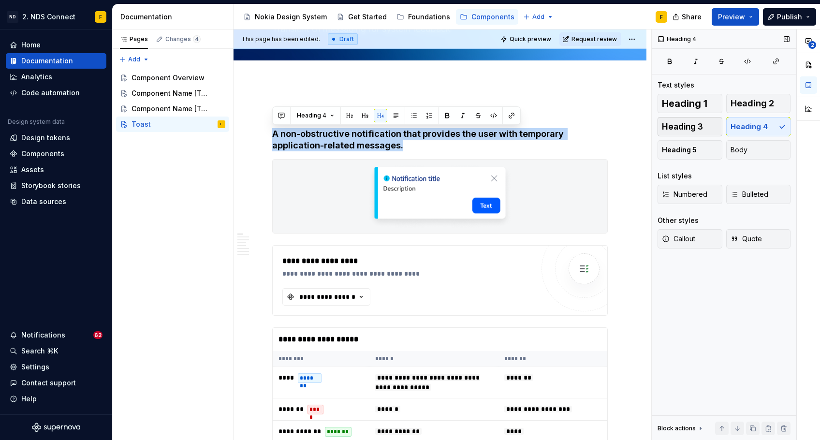
click at [699, 127] on span "Heading 3" at bounding box center [682, 127] width 41 height 10
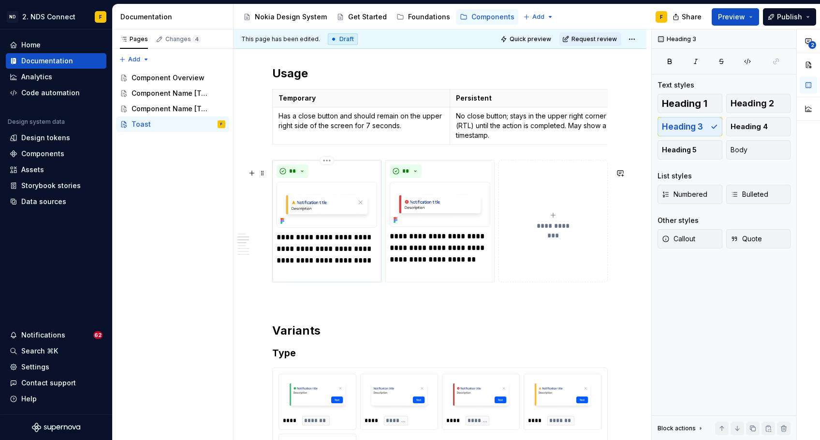
scroll to position [704, 0]
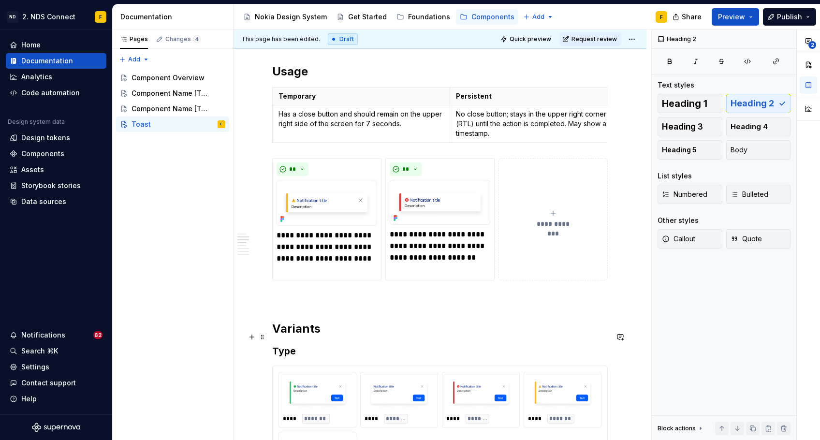
click at [302, 337] on h2 "Variants" at bounding box center [440, 328] width 336 height 15
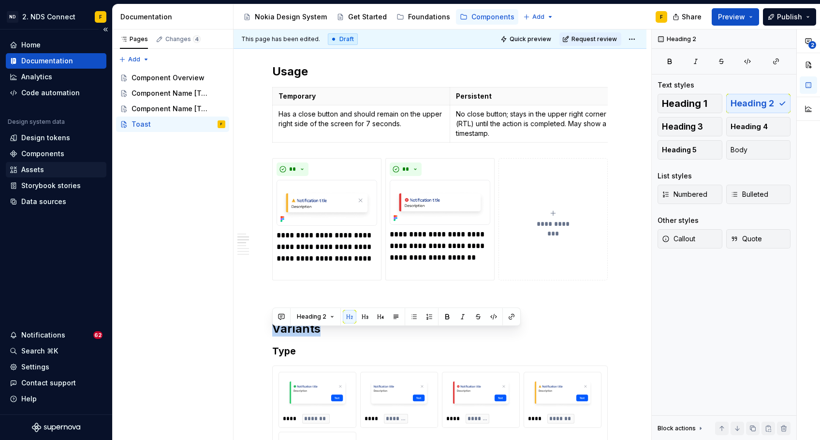
click at [45, 173] on div "Assets" at bounding box center [56, 170] width 93 height 10
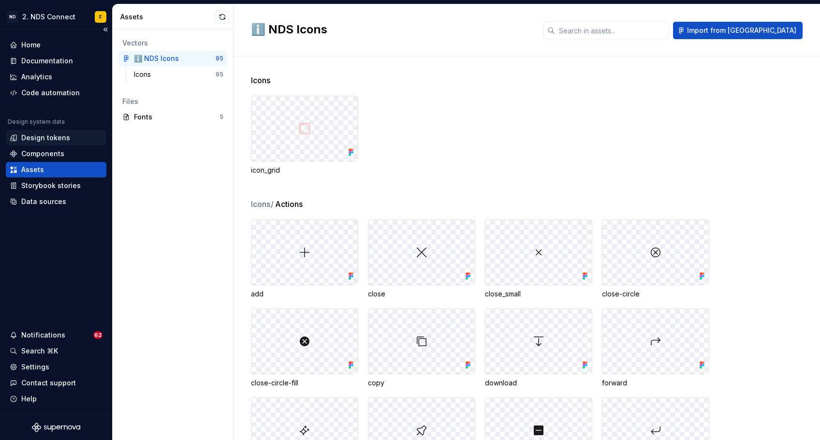
click at [53, 138] on div "Design tokens" at bounding box center [45, 138] width 49 height 10
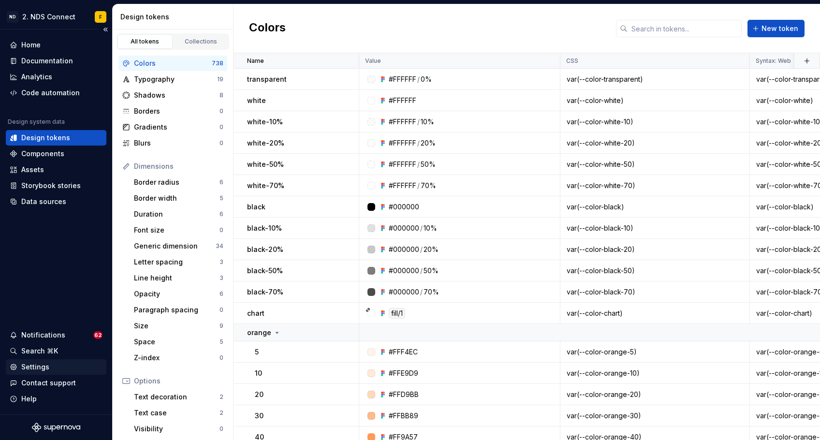
click at [42, 368] on div "Settings" at bounding box center [35, 367] width 28 height 10
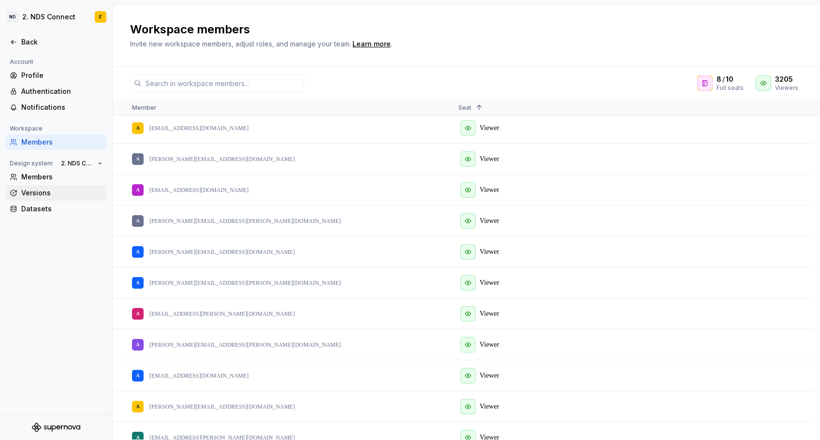
click at [35, 191] on div "Versions" at bounding box center [61, 193] width 81 height 10
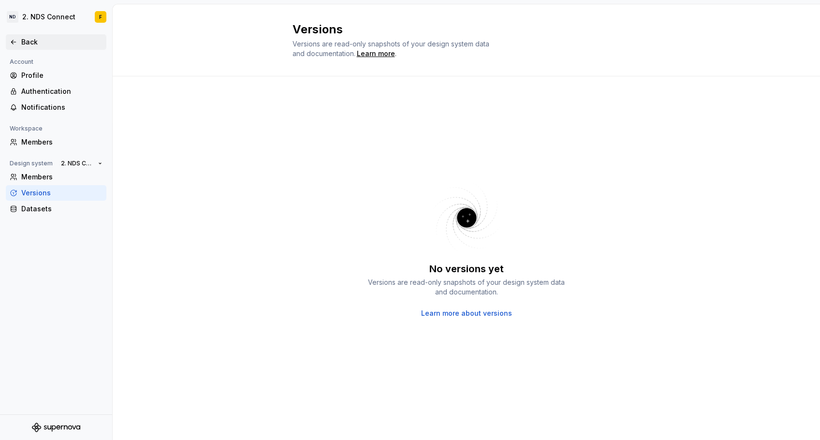
click at [15, 44] on icon at bounding box center [14, 42] width 8 height 8
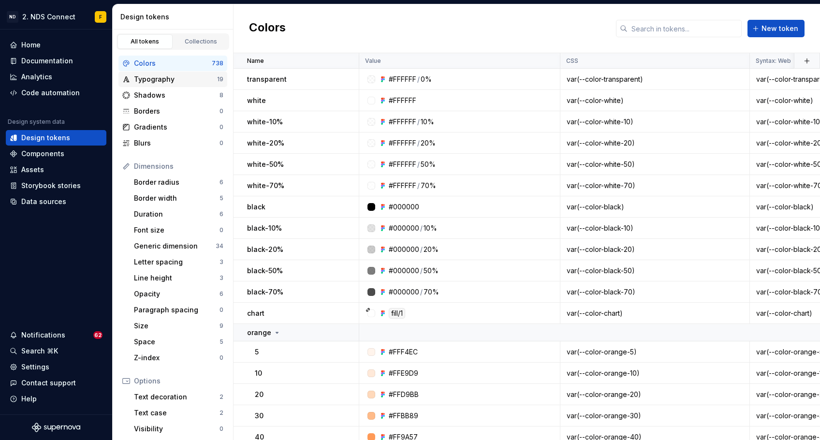
click at [147, 78] on div "Typography" at bounding box center [175, 79] width 83 height 10
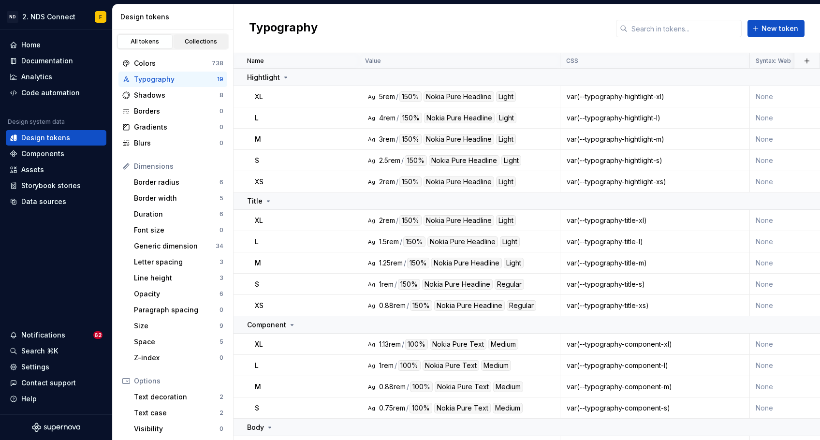
click at [199, 44] on div "Collections" at bounding box center [201, 42] width 48 height 8
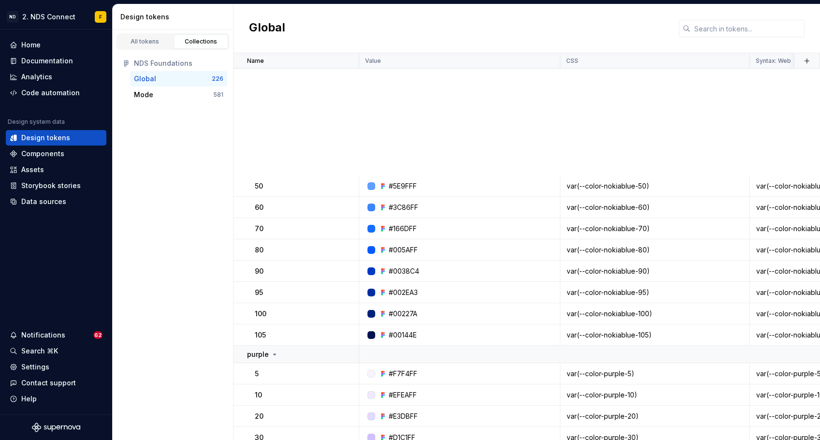
scroll to position [2238, 0]
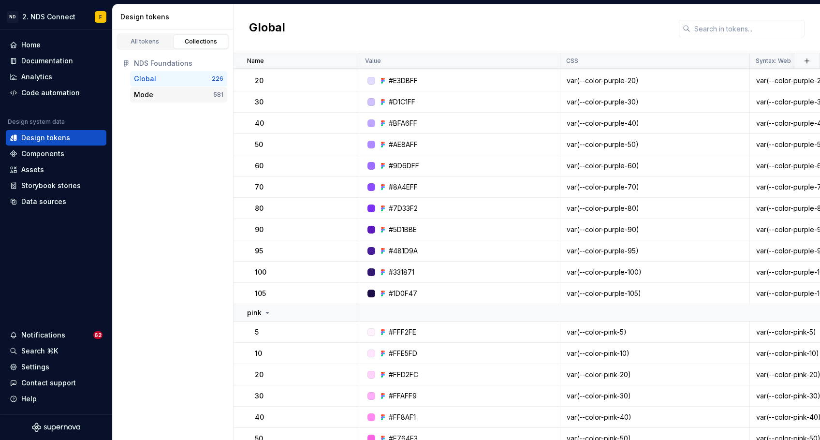
click at [143, 102] on div "Mode 581" at bounding box center [178, 94] width 97 height 15
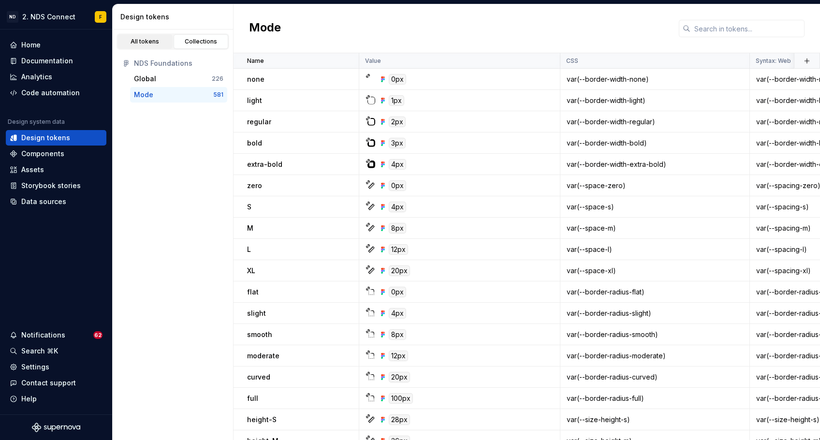
click at [142, 43] on div "All tokens" at bounding box center [145, 42] width 48 height 8
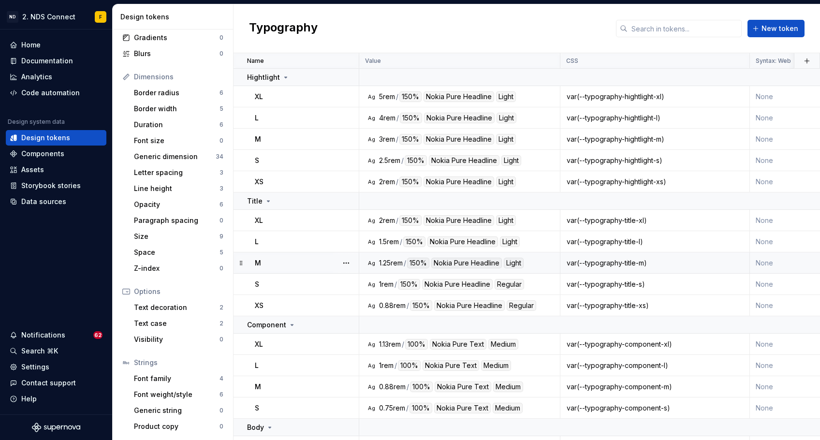
scroll to position [108, 0]
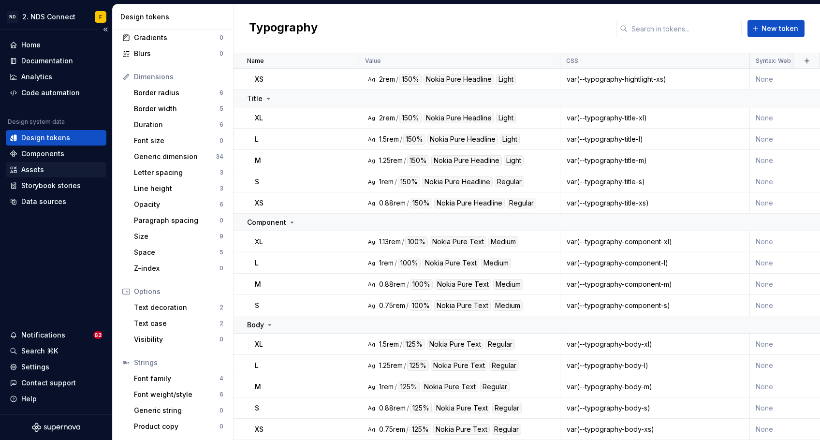
click at [56, 173] on div "Assets" at bounding box center [56, 170] width 93 height 10
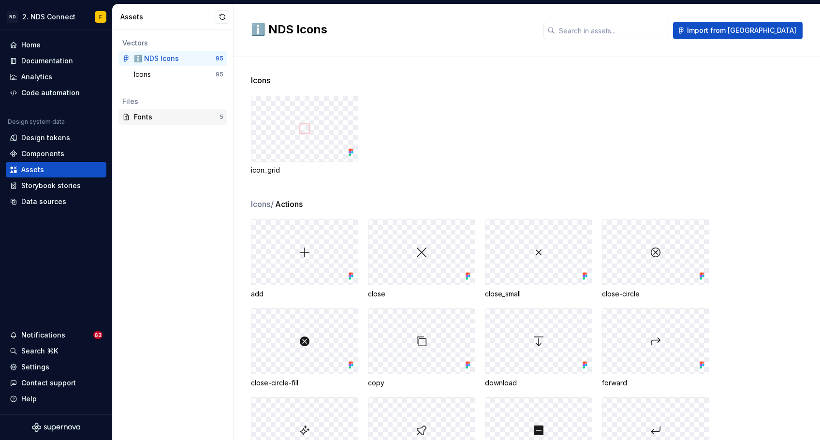
click at [172, 119] on div "Fonts" at bounding box center [177, 117] width 86 height 10
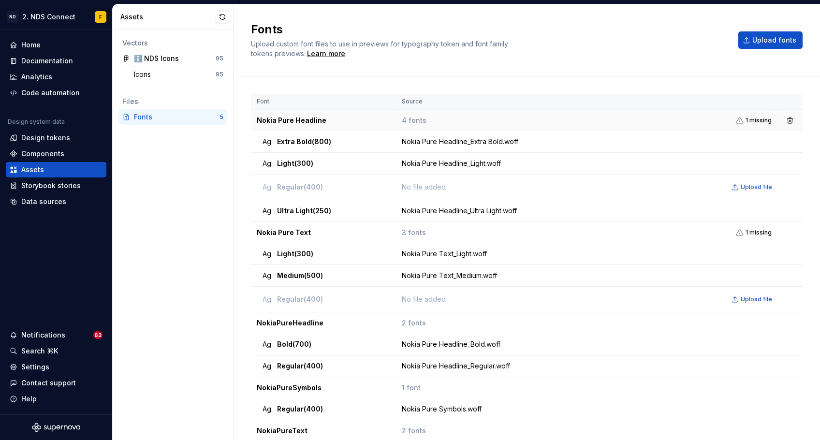
click at [736, 122] on icon at bounding box center [739, 120] width 7 height 6
click at [749, 122] on span "1 missing" at bounding box center [759, 121] width 26 height 8
click at [58, 156] on div "Components" at bounding box center [42, 154] width 43 height 10
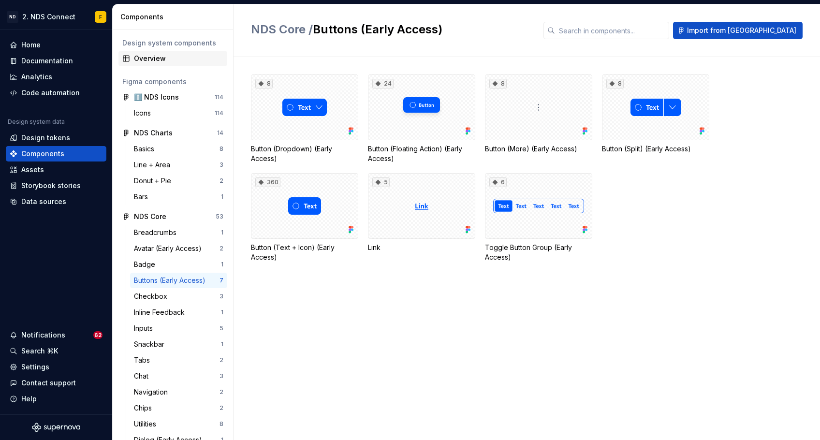
click at [169, 60] on div "Overview" at bounding box center [178, 59] width 89 height 10
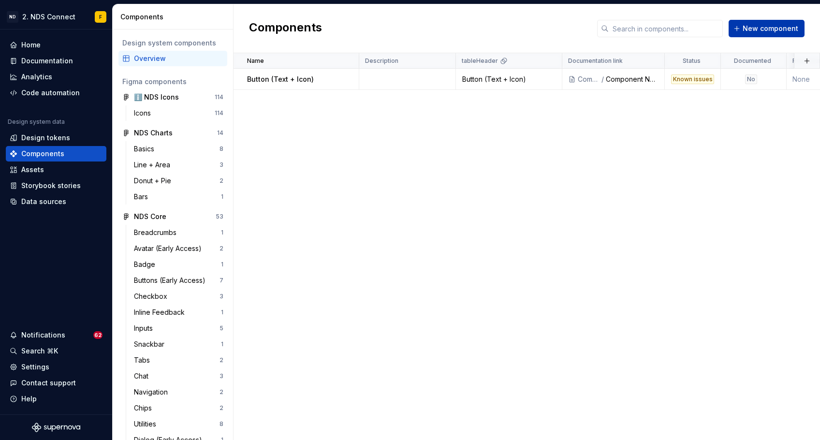
click at [766, 29] on span "New component" at bounding box center [771, 29] width 56 height 10
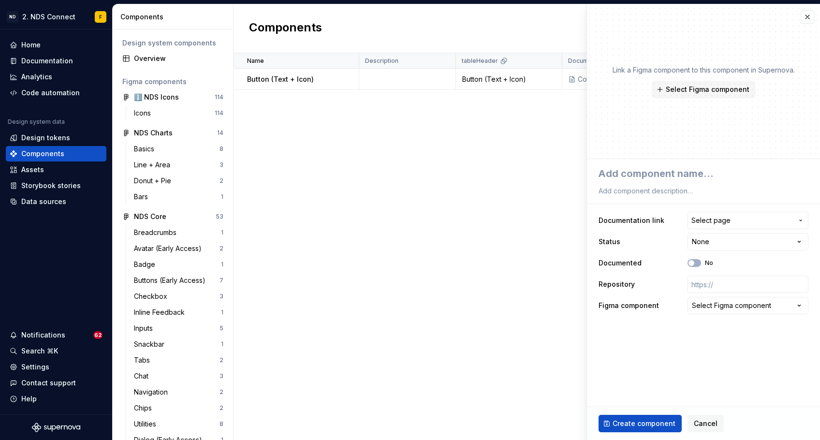
drag, startPoint x: 647, startPoint y: 297, endPoint x: 288, endPoint y: 121, distance: 399.8
click at [288, 121] on div "Name Description tableHeader Documentation link Status Documented Repository Fi…" at bounding box center [527, 246] width 587 height 387
drag, startPoint x: 288, startPoint y: 121, endPoint x: 806, endPoint y: 14, distance: 529.2
click at [806, 14] on button "button" at bounding box center [808, 17] width 14 height 14
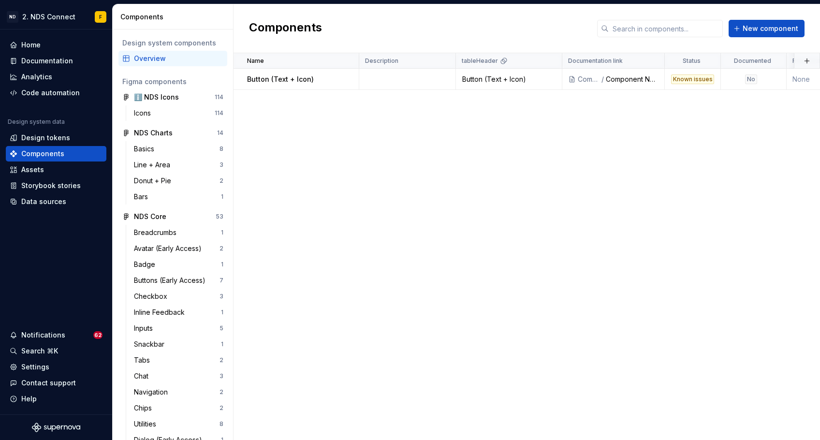
click at [169, 60] on div "Overview" at bounding box center [178, 59] width 89 height 10
click at [773, 28] on span "New component" at bounding box center [771, 29] width 56 height 10
click at [762, 28] on span "New component" at bounding box center [771, 29] width 56 height 10
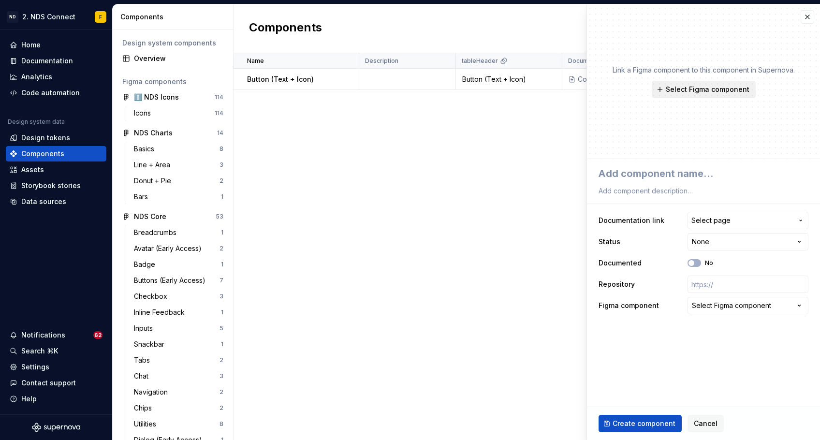
click at [686, 88] on span "Select Figma component" at bounding box center [708, 90] width 84 height 10
type textarea "*"
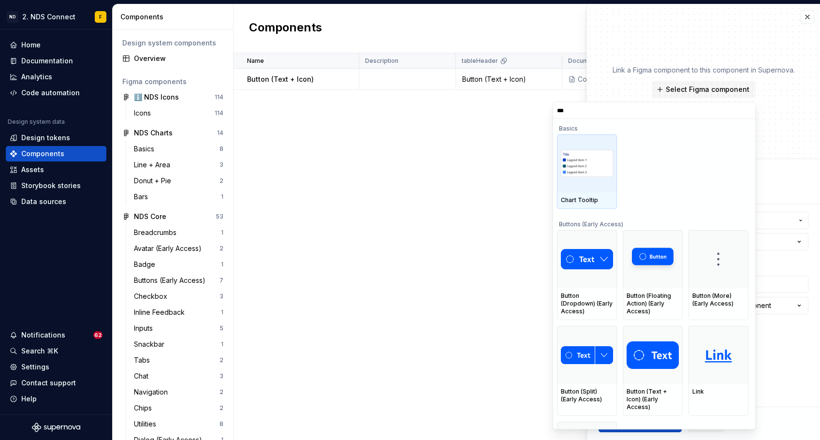
type input "****"
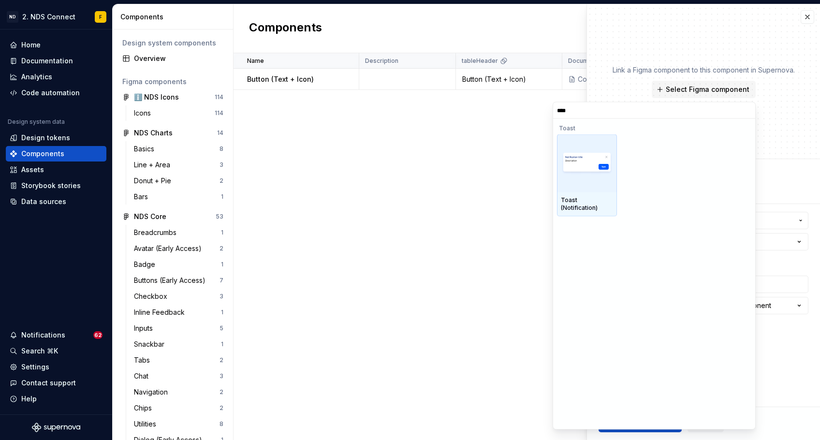
type textarea "*"
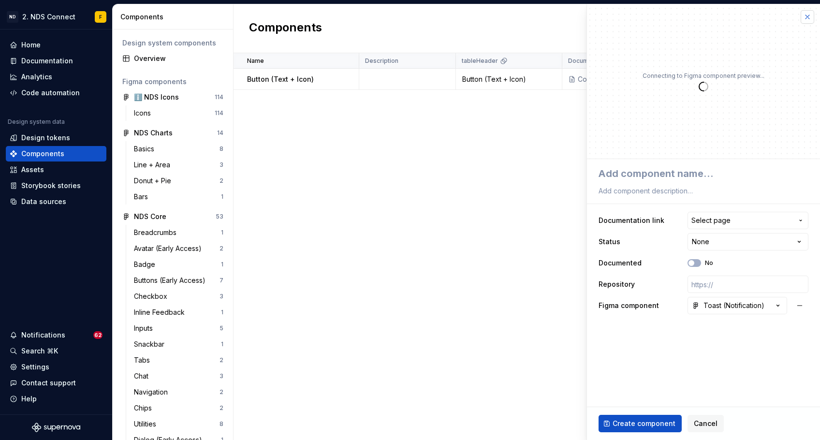
click at [807, 17] on button "button" at bounding box center [808, 17] width 14 height 14
click at [808, 15] on button "button" at bounding box center [808, 17] width 14 height 14
